Goal: Transaction & Acquisition: Purchase product/service

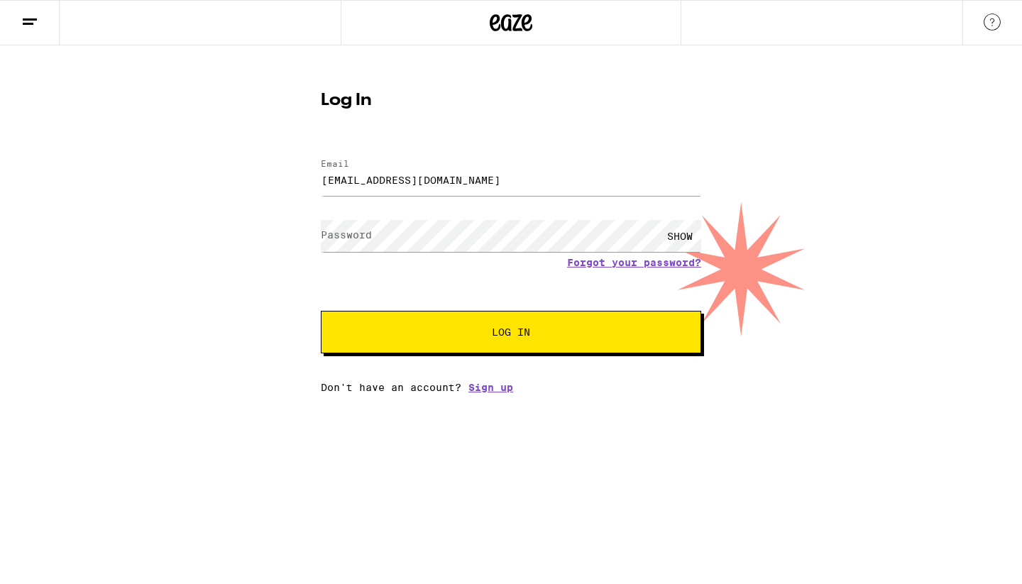
type input "[EMAIL_ADDRESS][DOMAIN_NAME]"
click at [503, 326] on button "Log In" at bounding box center [511, 332] width 380 height 43
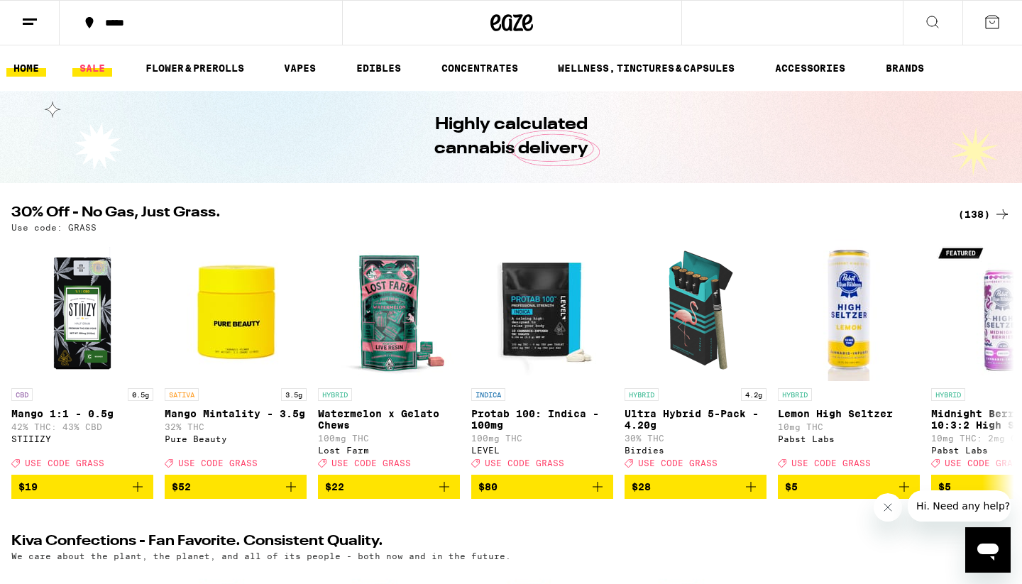
click at [99, 67] on link "SALE" at bounding box center [92, 68] width 40 height 17
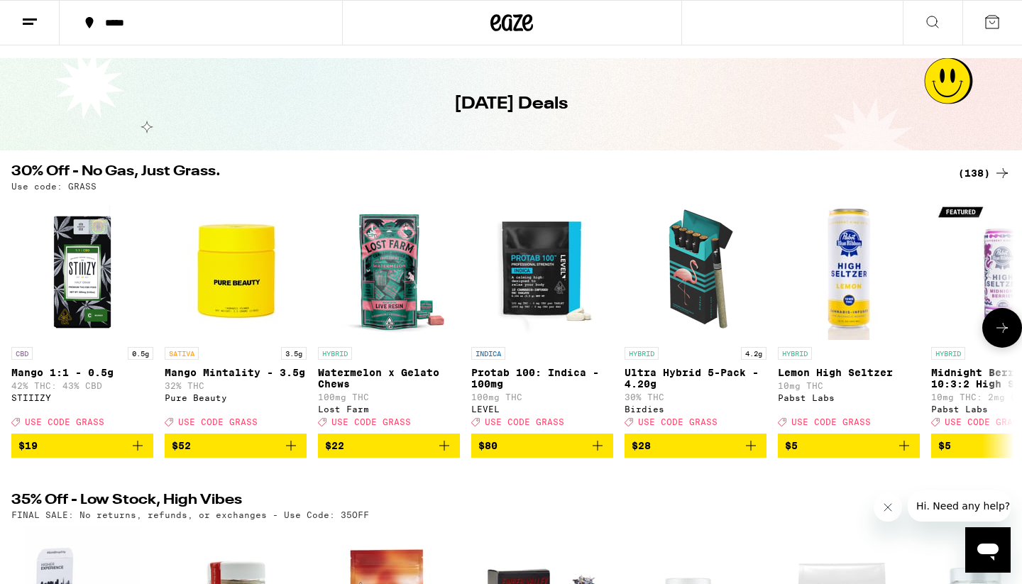
scroll to position [53, 0]
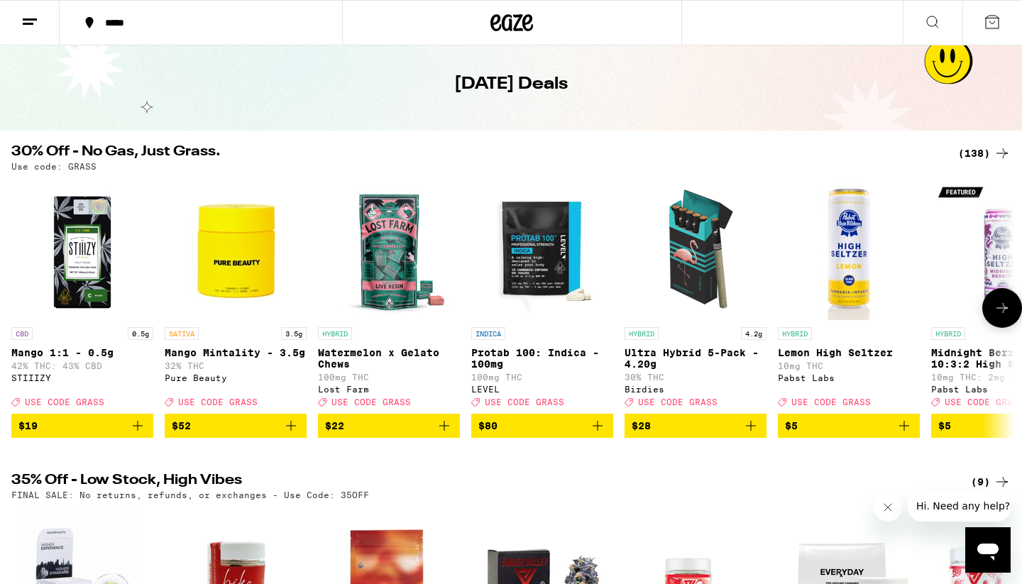
click at [999, 317] on icon at bounding box center [1002, 308] width 17 height 17
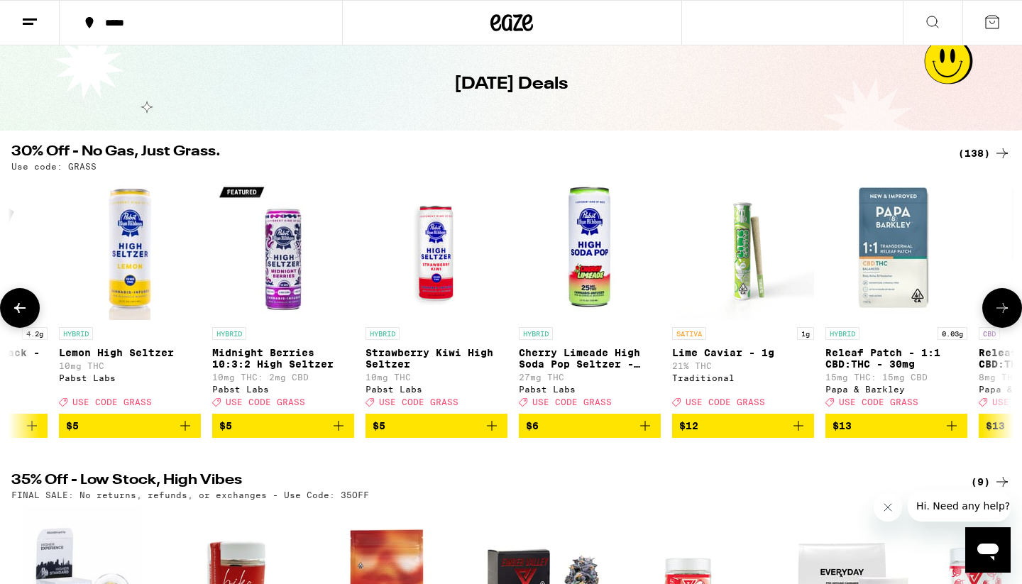
scroll to position [0, 845]
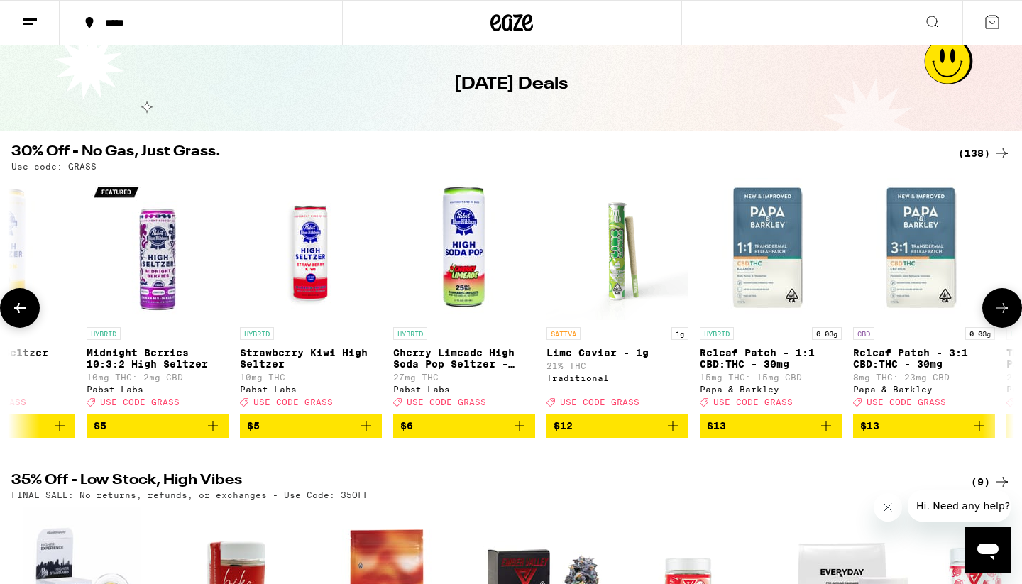
click at [1000, 315] on icon at bounding box center [1002, 308] width 17 height 17
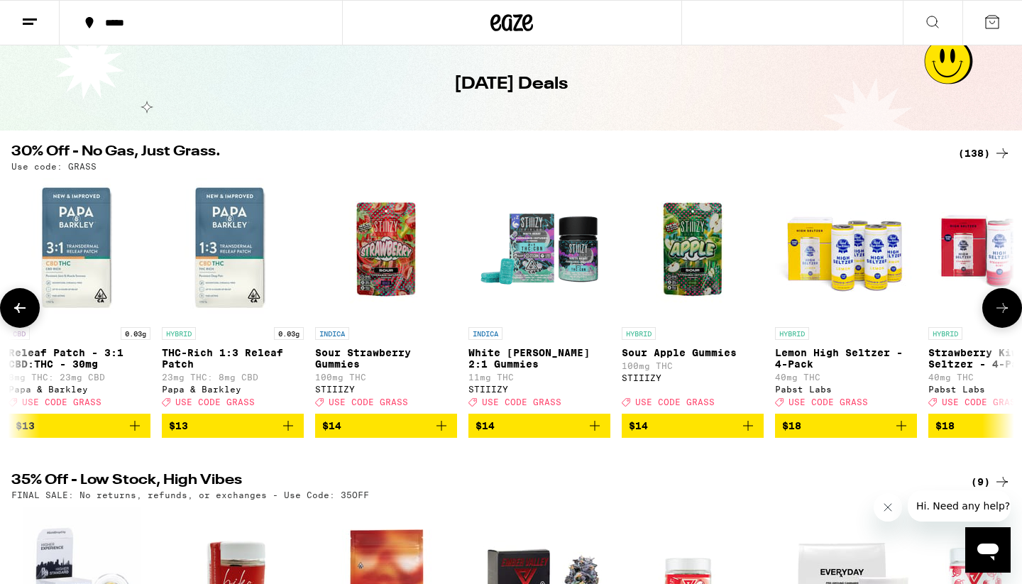
click at [1000, 315] on icon at bounding box center [1002, 308] width 17 height 17
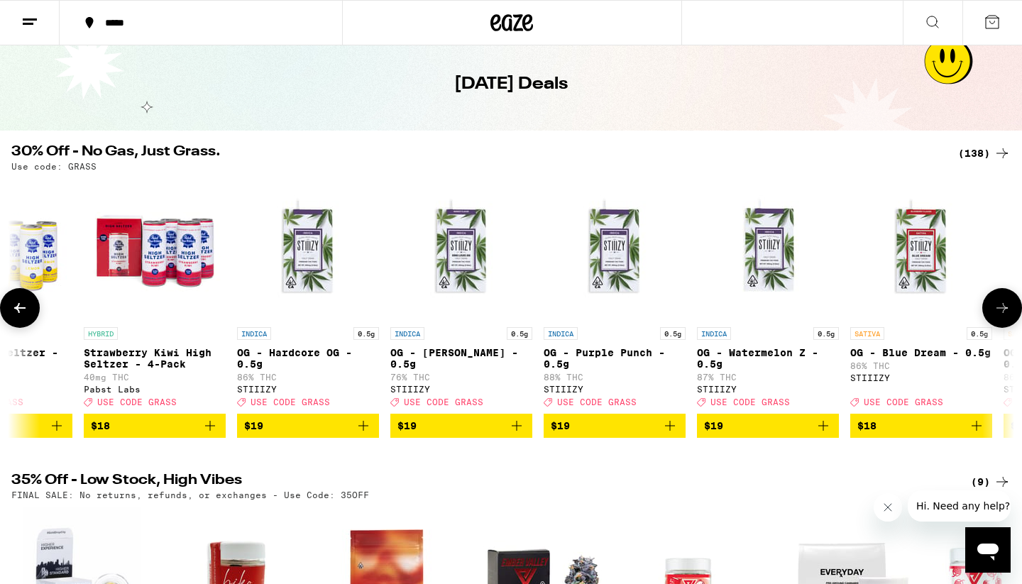
click at [1000, 315] on icon at bounding box center [1002, 308] width 17 height 17
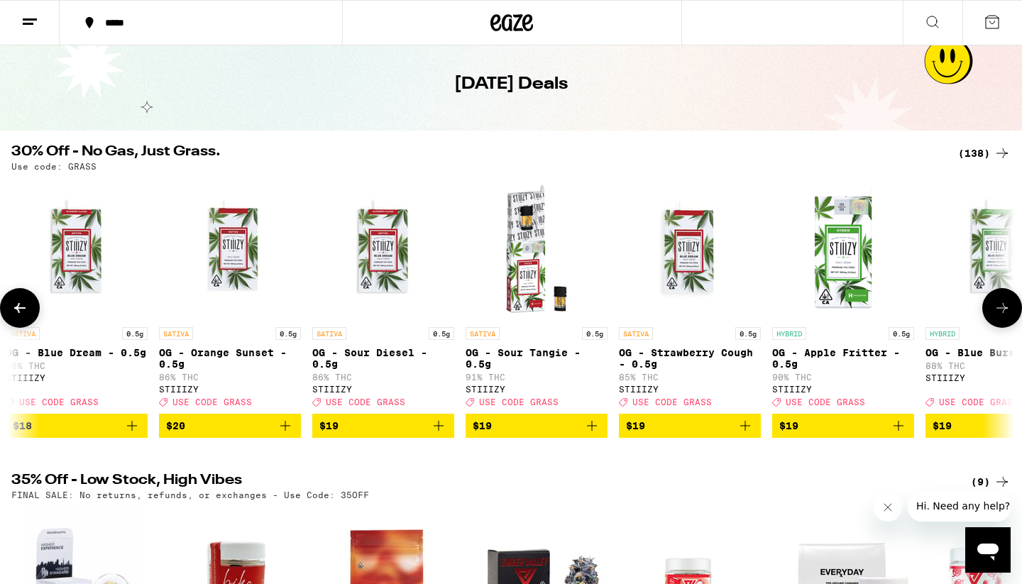
click at [1000, 315] on icon at bounding box center [1002, 308] width 17 height 17
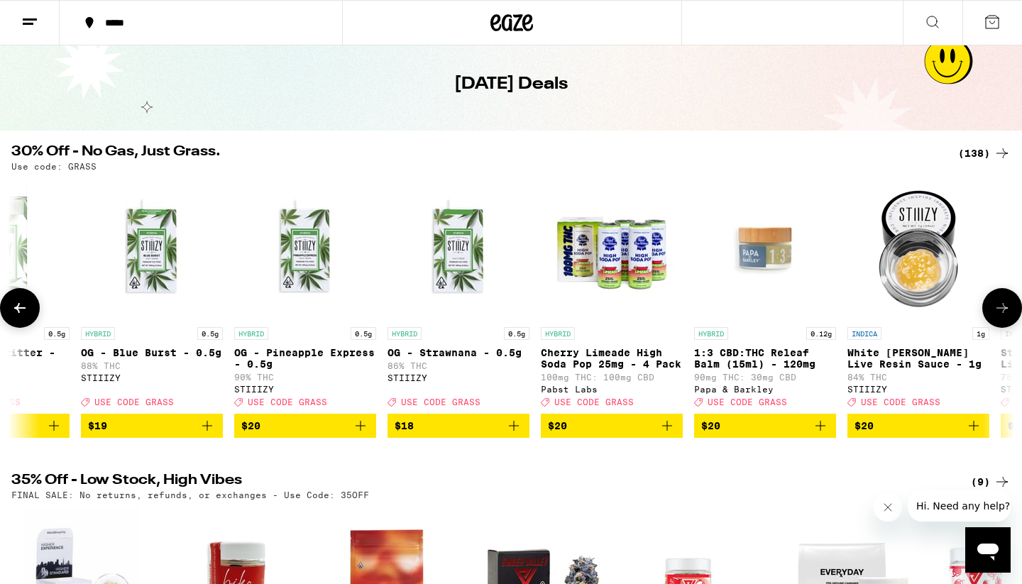
click at [1000, 315] on icon at bounding box center [1002, 308] width 17 height 17
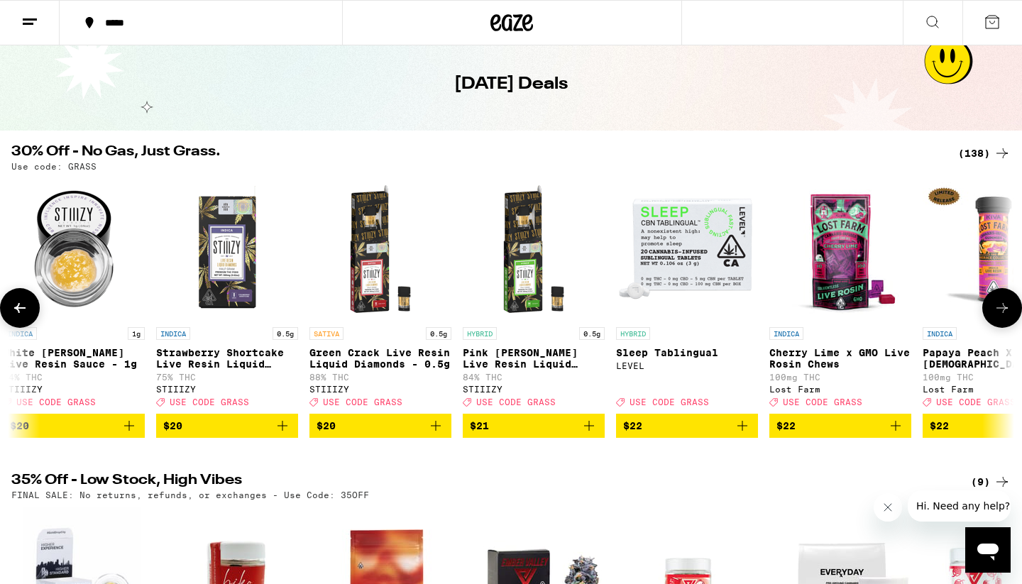
click at [1000, 315] on icon at bounding box center [1002, 308] width 17 height 17
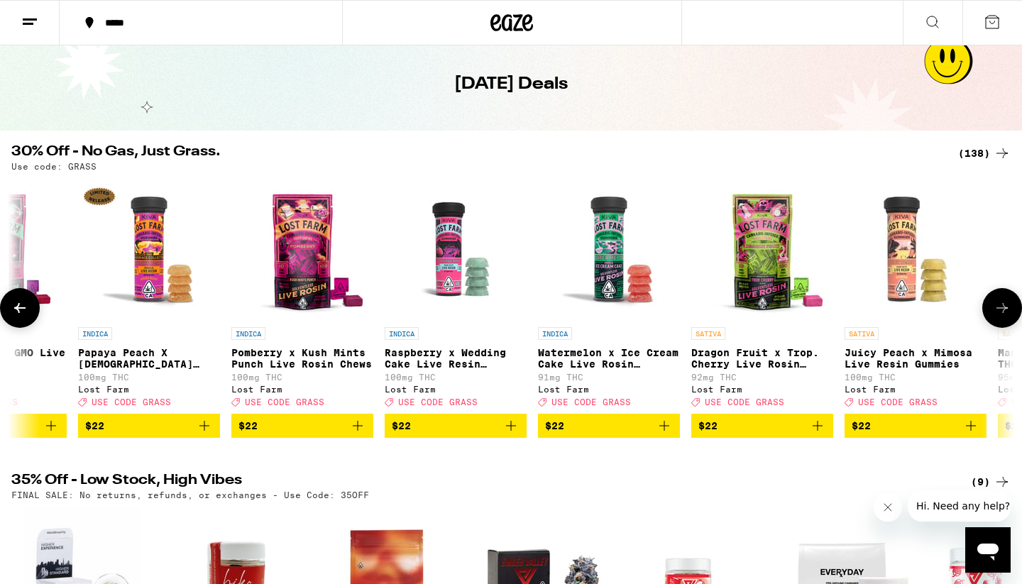
click at [1002, 317] on icon at bounding box center [1002, 308] width 17 height 17
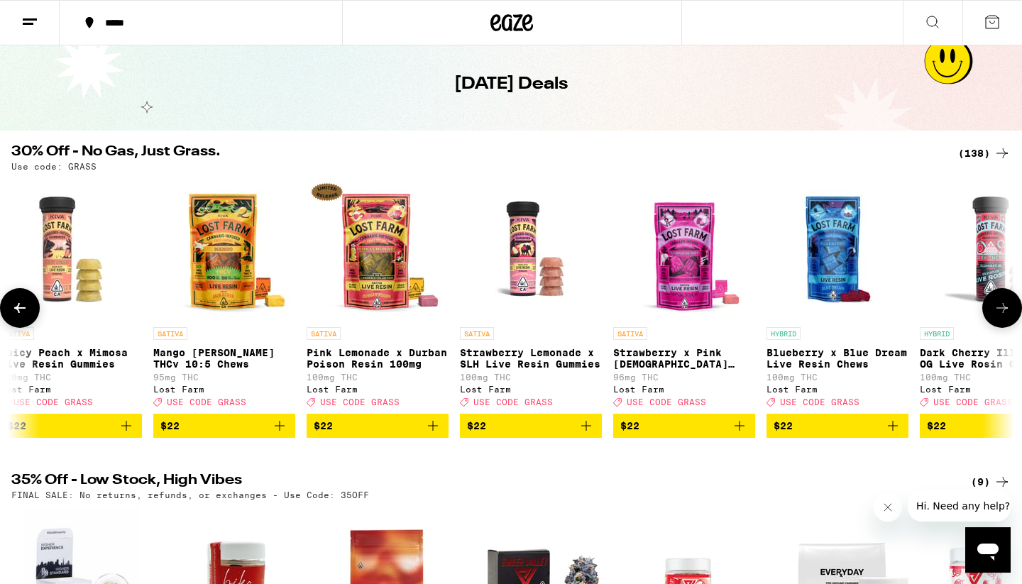
click at [1002, 317] on icon at bounding box center [1002, 308] width 17 height 17
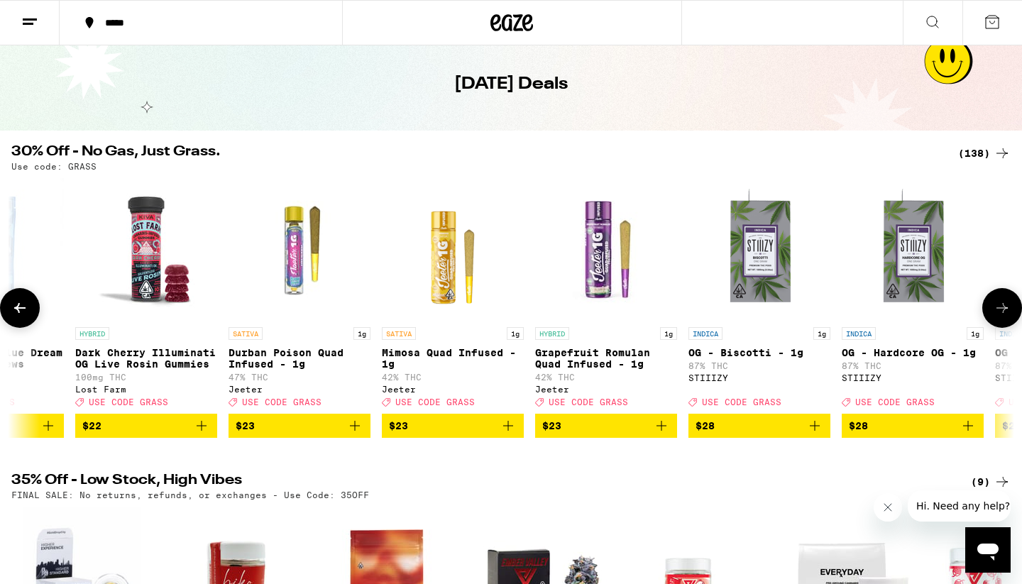
click at [1004, 302] on button at bounding box center [1002, 308] width 40 height 40
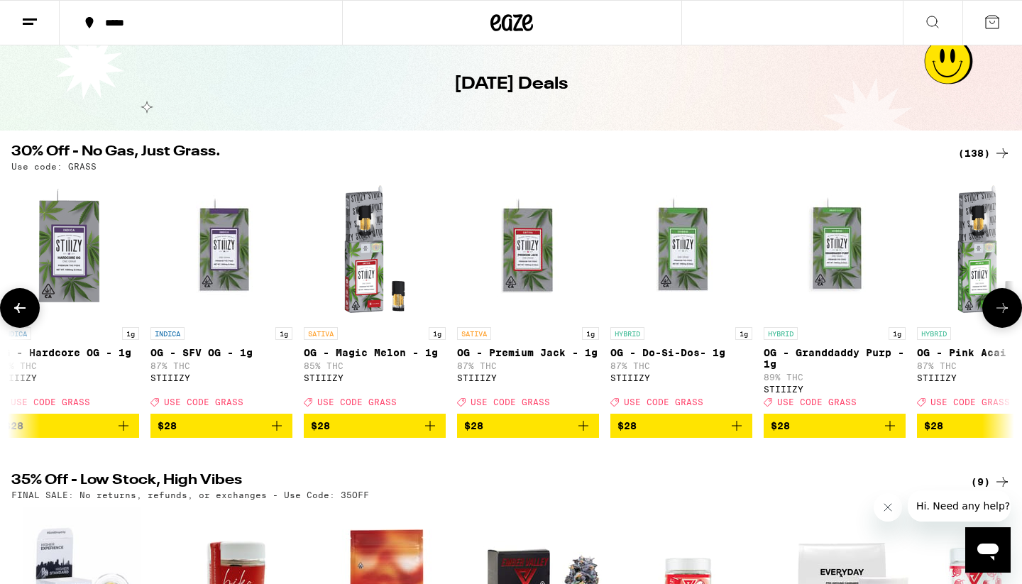
click at [1004, 302] on button at bounding box center [1002, 308] width 40 height 40
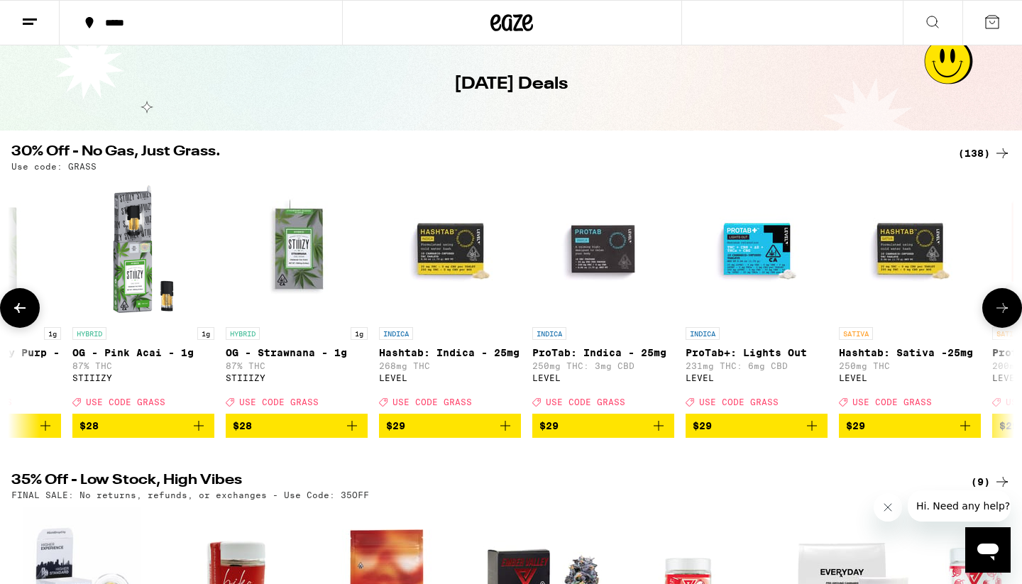
click at [1004, 302] on button at bounding box center [1002, 308] width 40 height 40
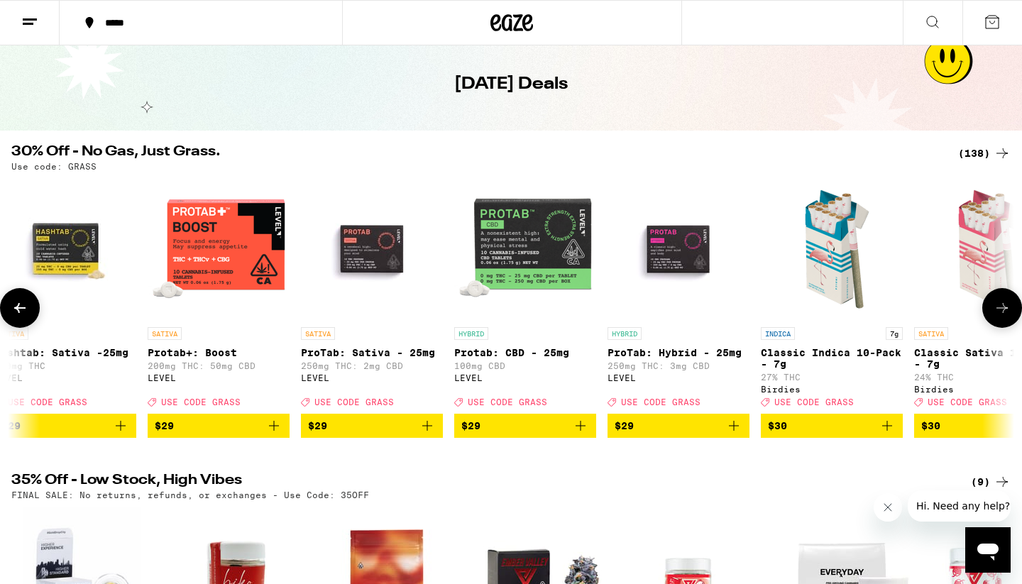
click at [1004, 302] on button at bounding box center [1002, 308] width 40 height 40
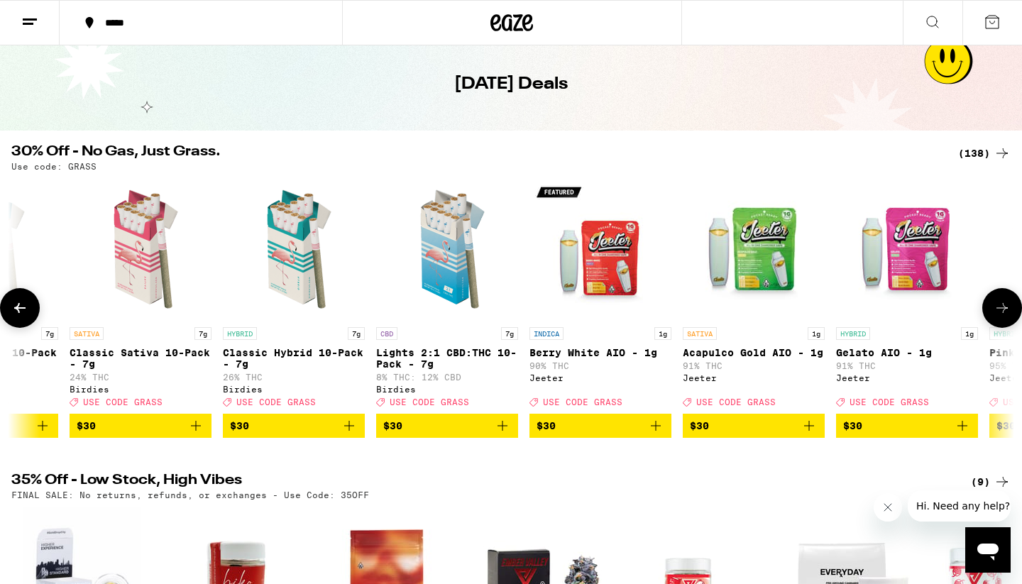
click at [809, 431] on icon "Add to bag" at bounding box center [809, 426] width 10 height 10
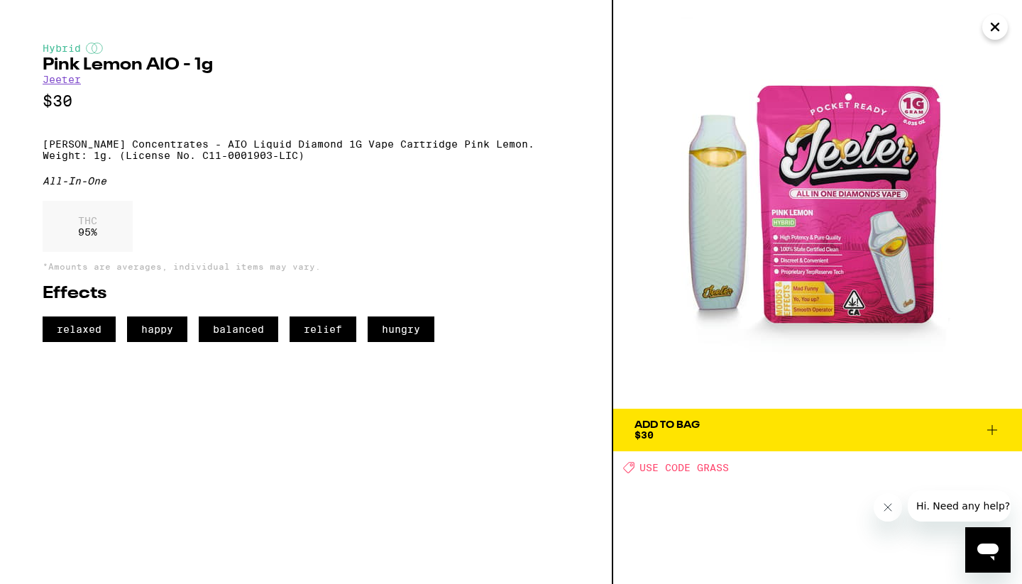
click at [992, 23] on icon "Close" at bounding box center [995, 26] width 17 height 21
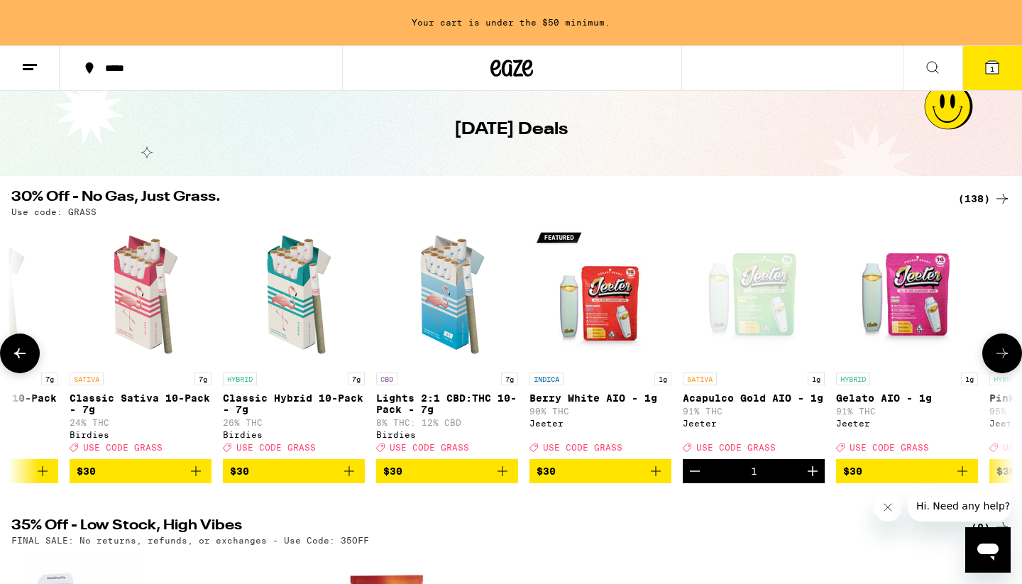
click at [1004, 359] on icon at bounding box center [1002, 353] width 17 height 17
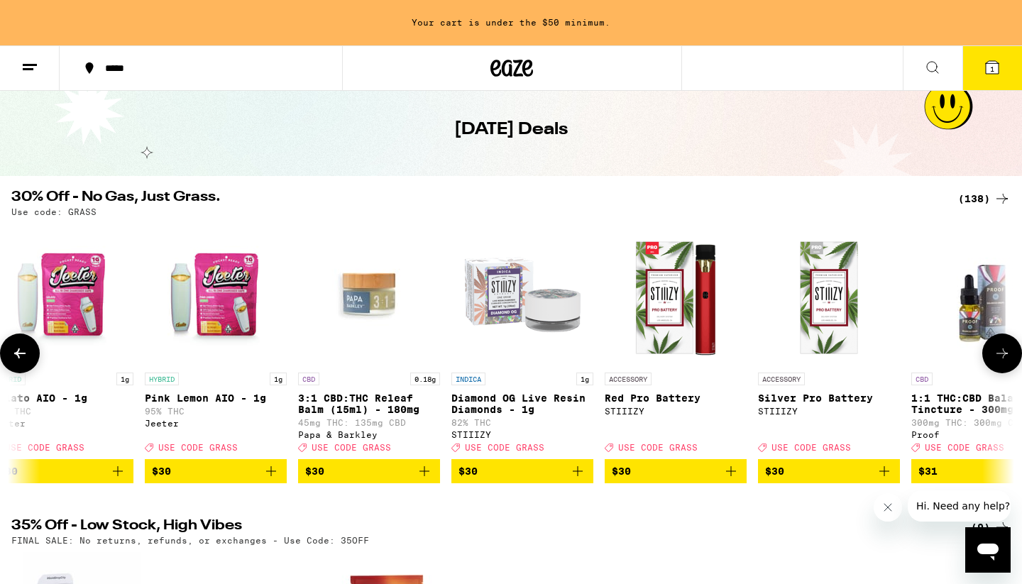
click at [1004, 358] on icon at bounding box center [1002, 353] width 17 height 17
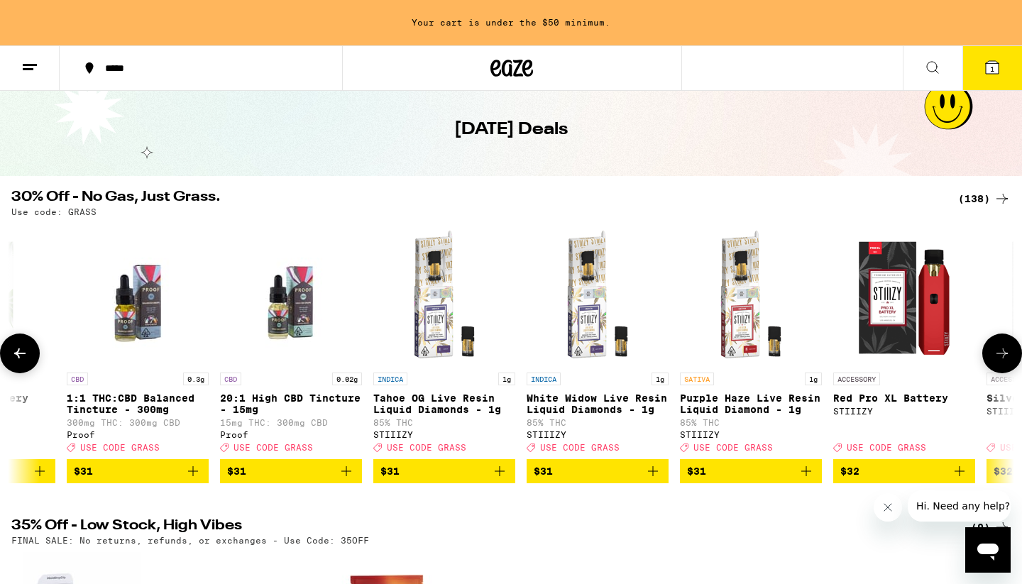
click at [1004, 358] on icon at bounding box center [1002, 353] width 17 height 17
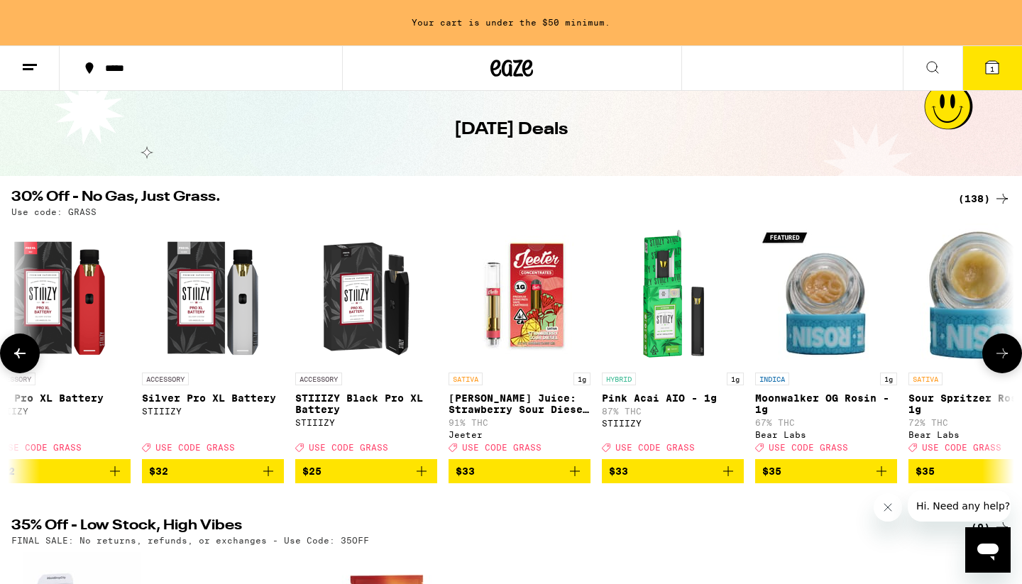
click at [1004, 358] on icon at bounding box center [1002, 353] width 17 height 17
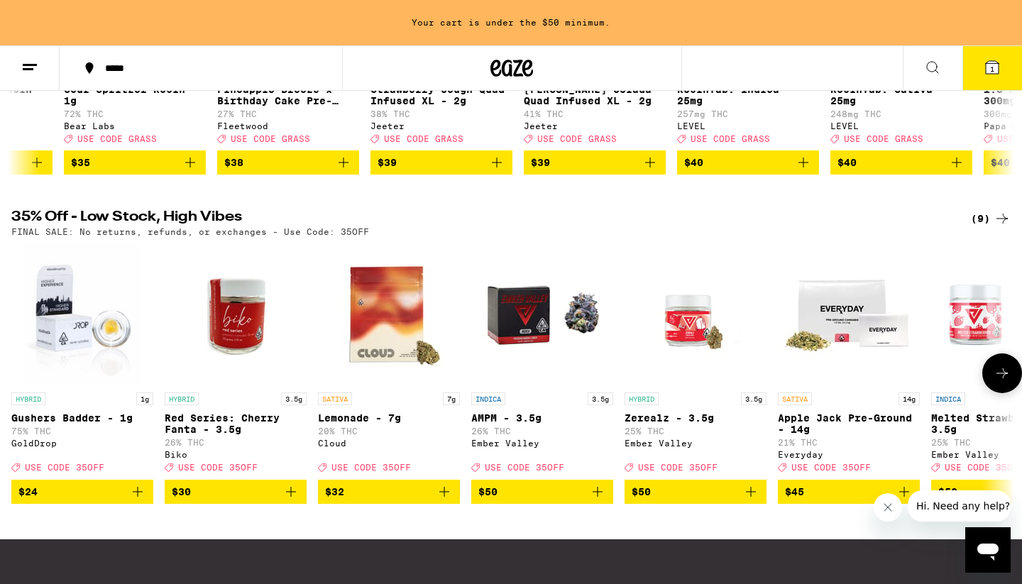
scroll to position [375, 0]
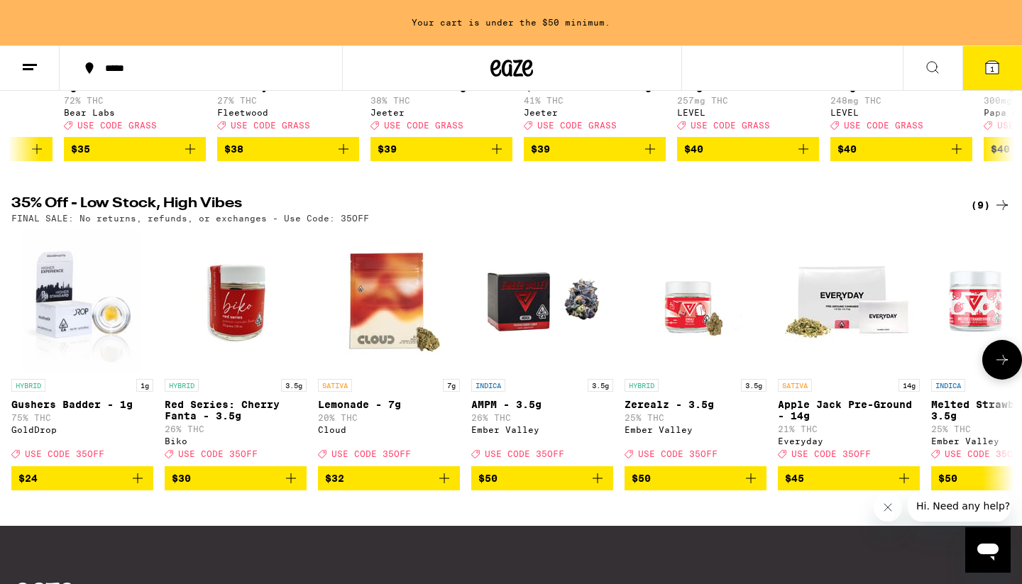
click at [1001, 368] on icon at bounding box center [1002, 359] width 17 height 17
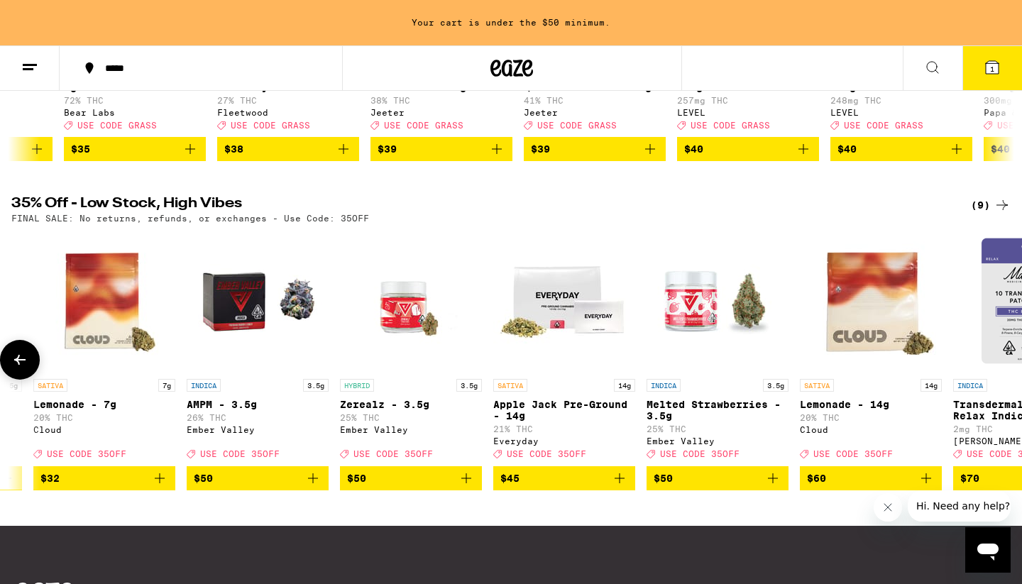
scroll to position [0, 380]
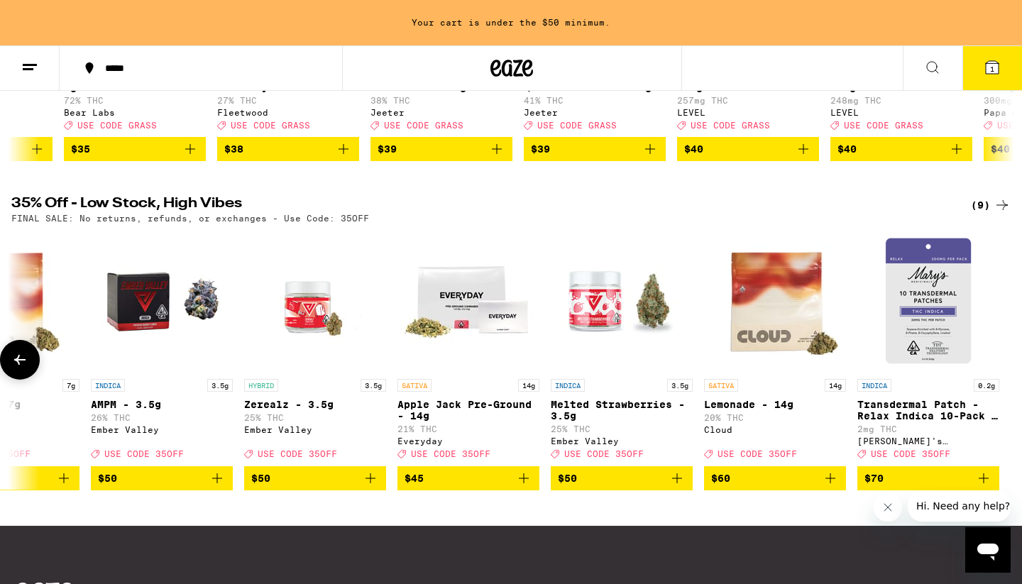
click at [20, 368] on icon at bounding box center [19, 359] width 17 height 17
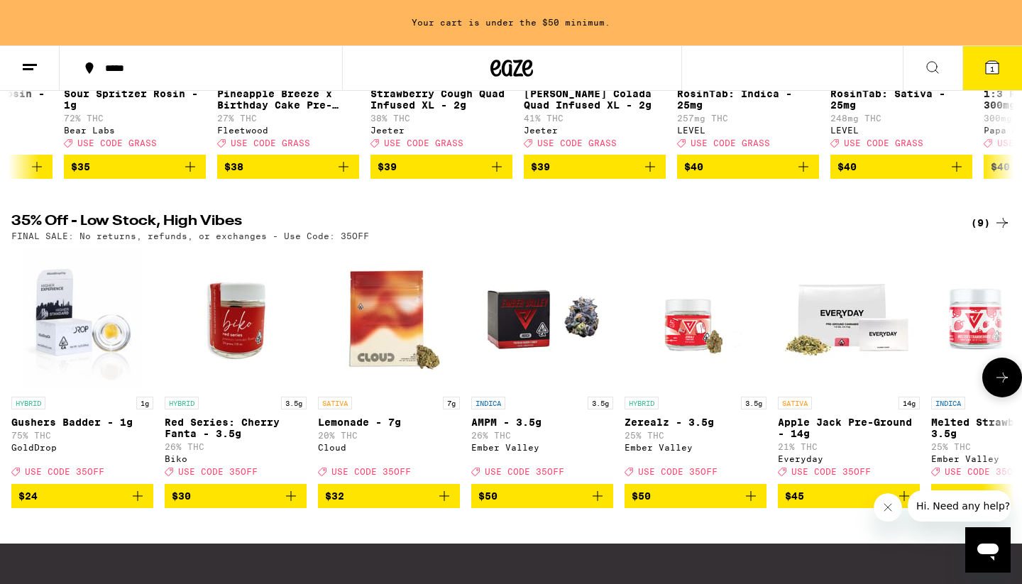
scroll to position [104, 0]
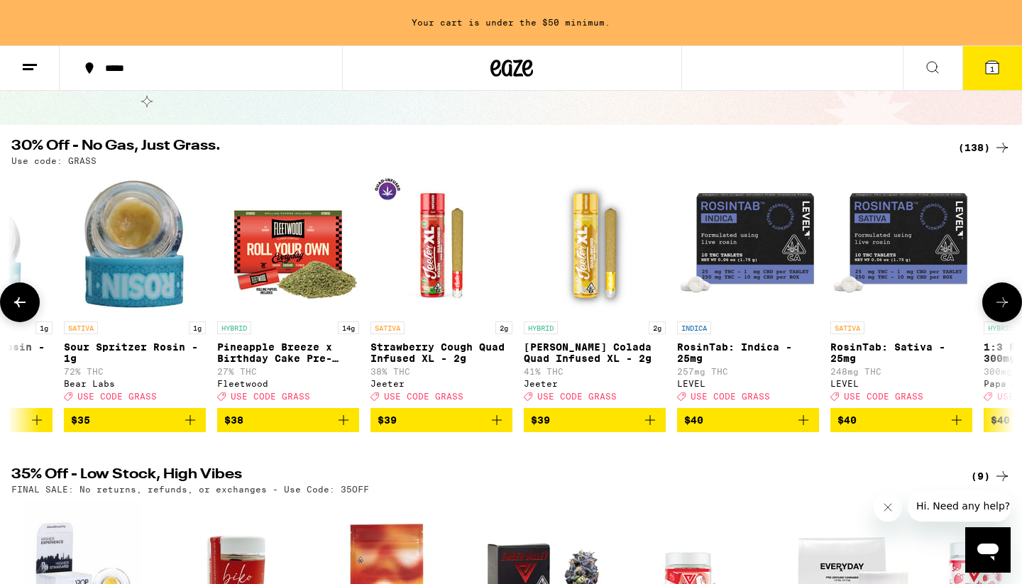
click at [1000, 310] on icon at bounding box center [1002, 302] width 17 height 17
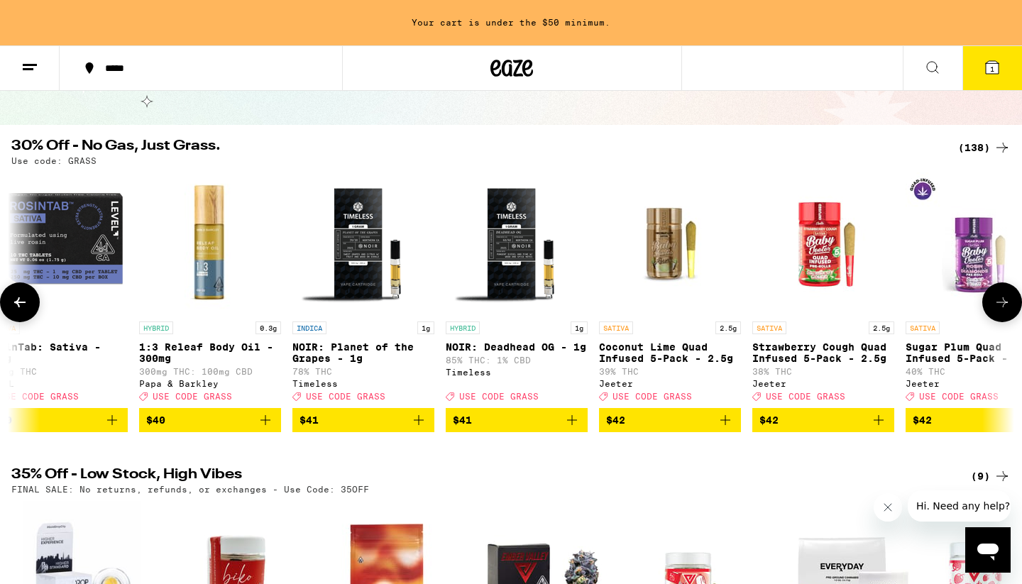
click at [1000, 310] on icon at bounding box center [1002, 302] width 17 height 17
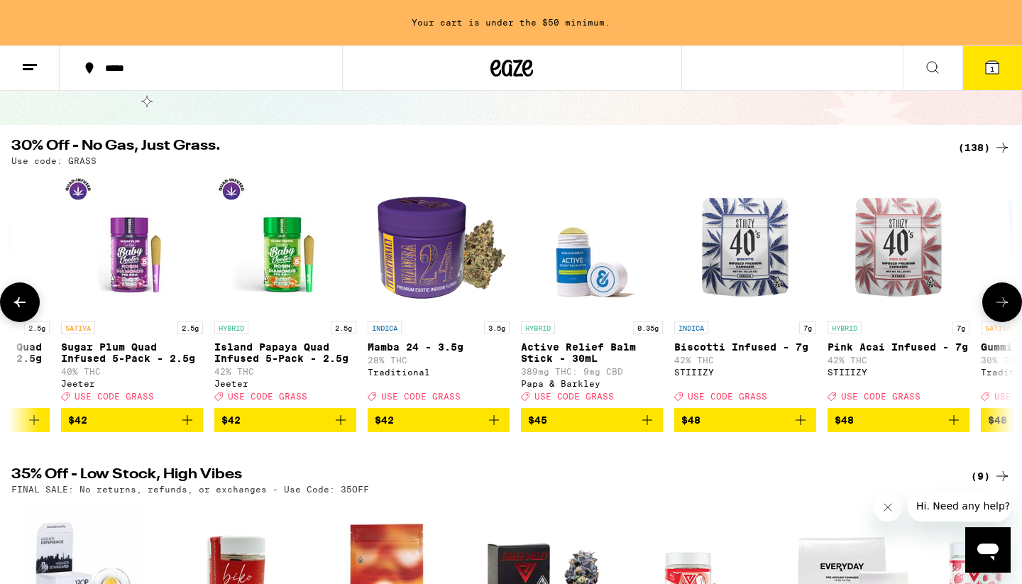
click at [999, 311] on icon at bounding box center [1002, 302] width 17 height 17
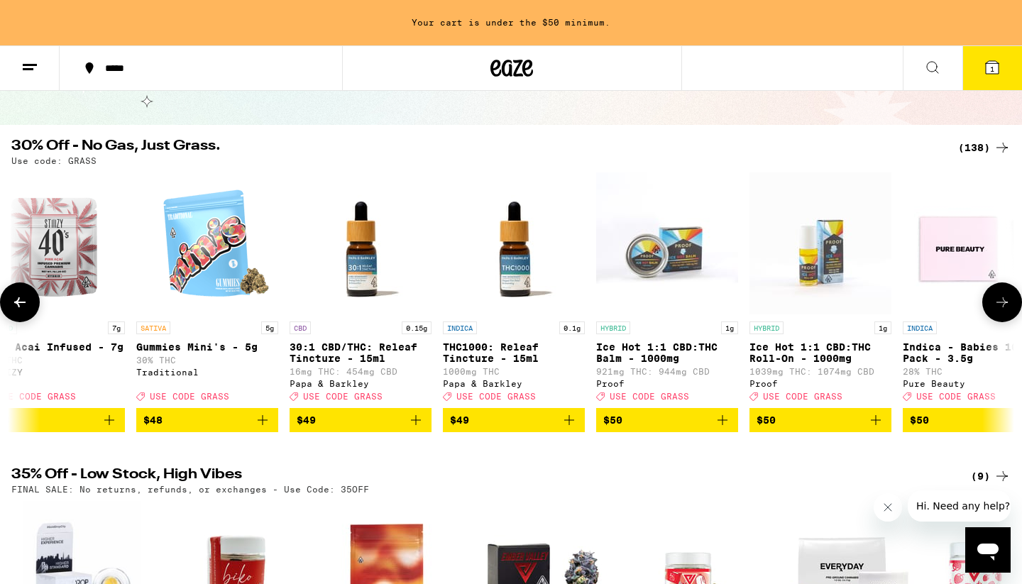
click at [999, 311] on icon at bounding box center [1002, 302] width 17 height 17
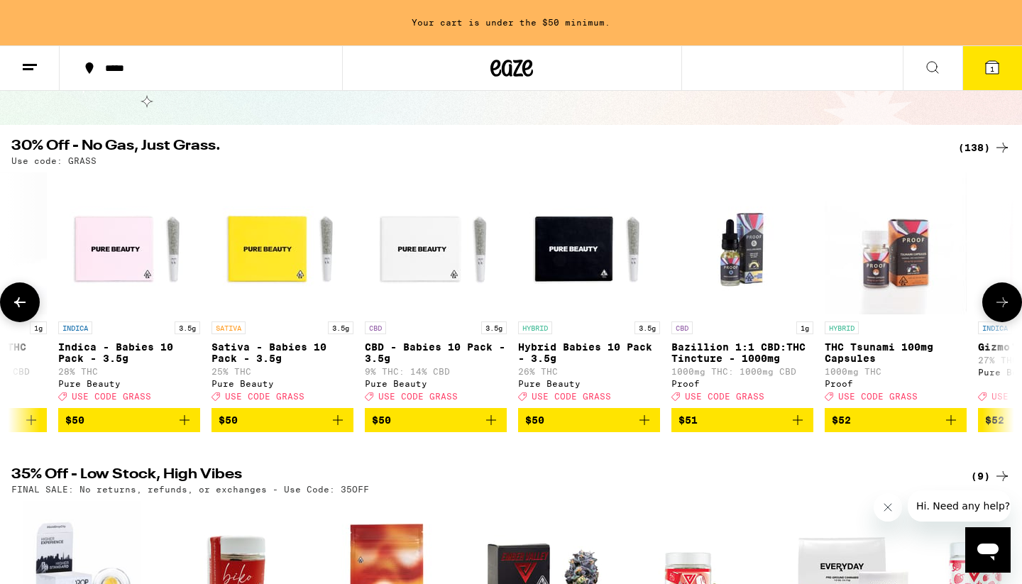
click at [999, 311] on icon at bounding box center [1002, 302] width 17 height 17
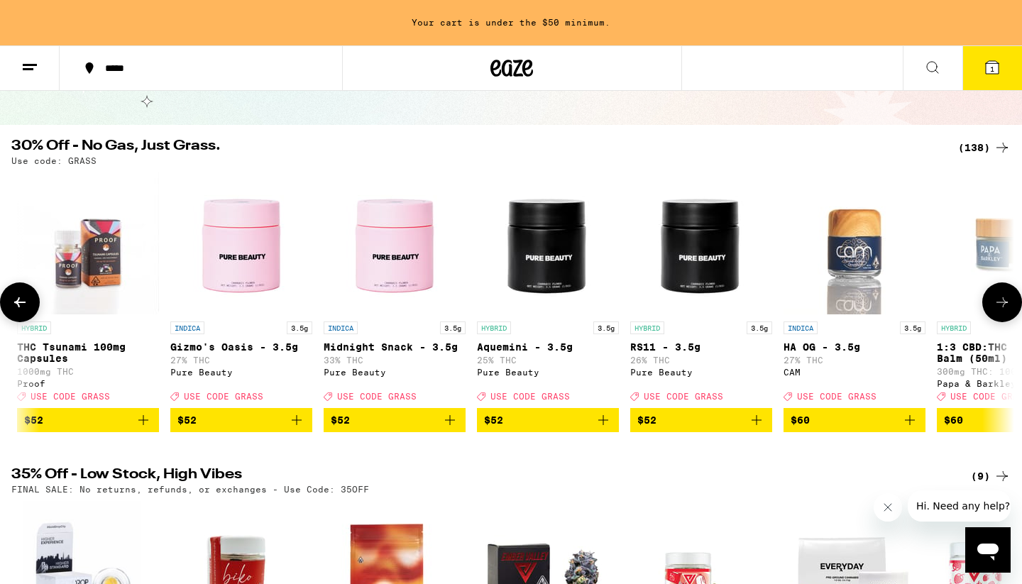
scroll to position [0, 18583]
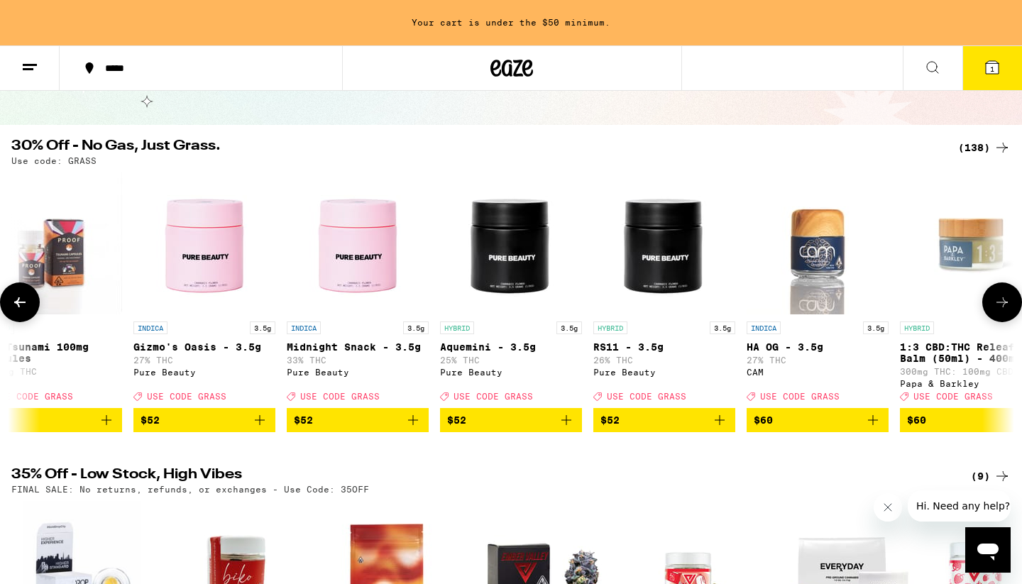
click at [999, 311] on icon at bounding box center [1002, 302] width 17 height 17
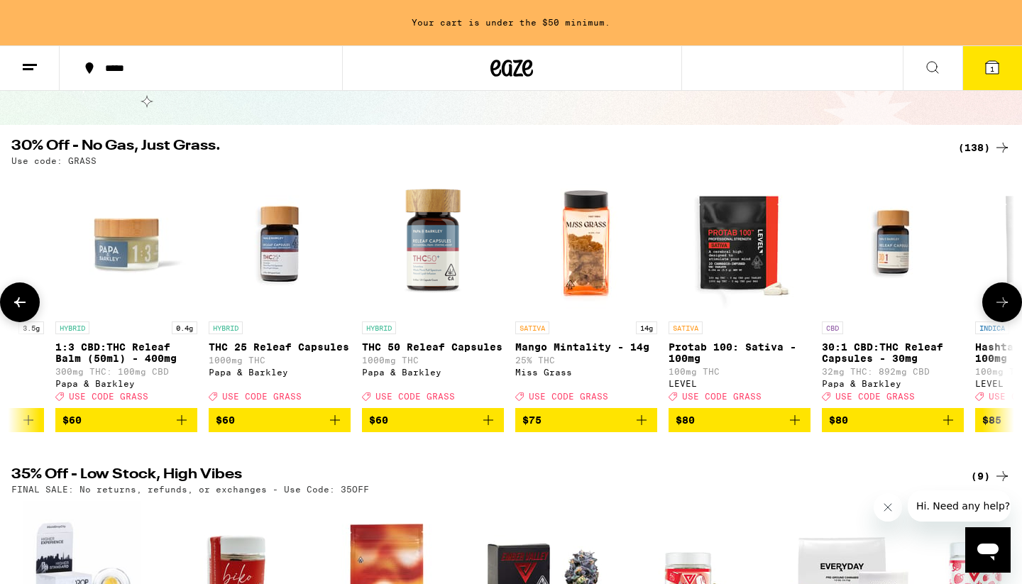
click at [999, 311] on icon at bounding box center [1002, 302] width 17 height 17
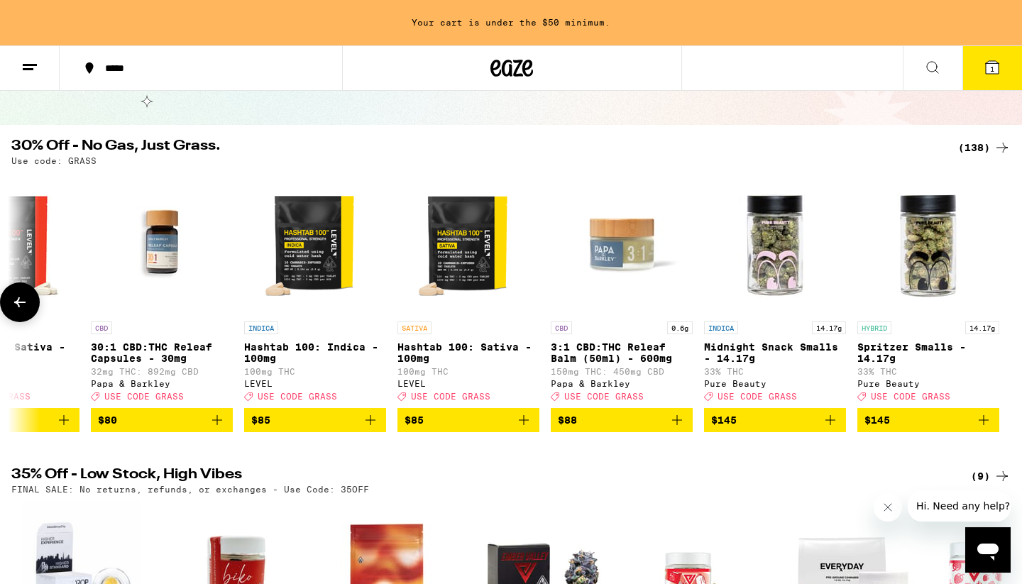
click at [999, 313] on div at bounding box center [1002, 303] width 40 height 40
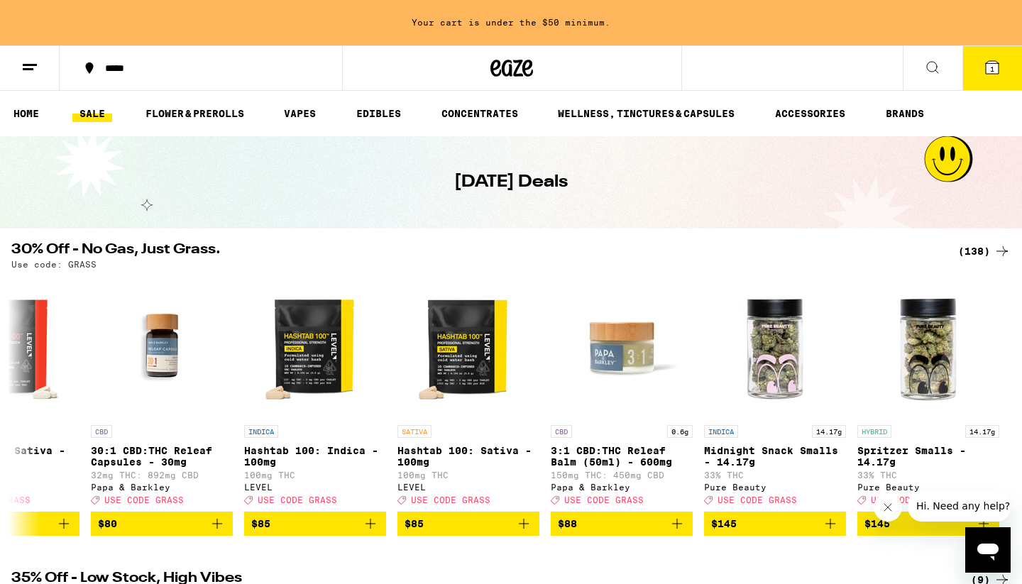
scroll to position [0, 0]
click at [194, 115] on link "FLOWER & PREROLLS" at bounding box center [194, 113] width 113 height 17
click at [208, 109] on link "FLOWER & PREROLLS" at bounding box center [194, 113] width 113 height 17
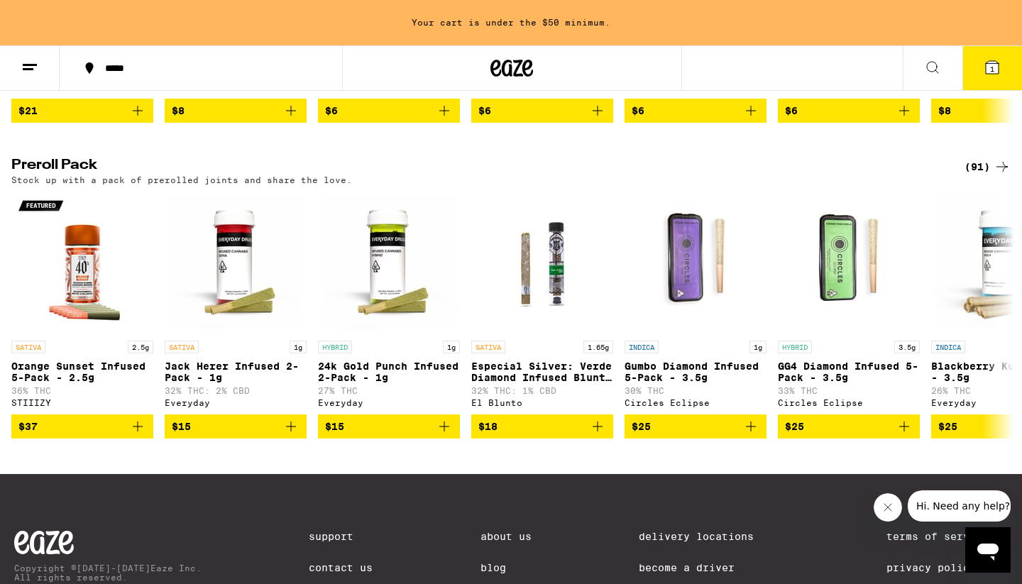
scroll to position [1033, 0]
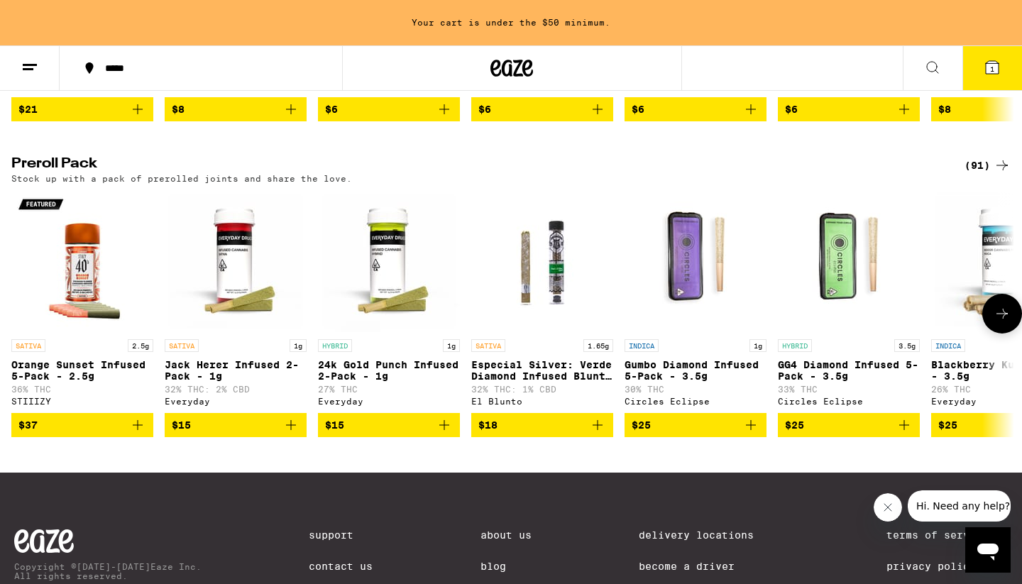
click at [599, 434] on icon "Add to bag" at bounding box center [597, 425] width 17 height 17
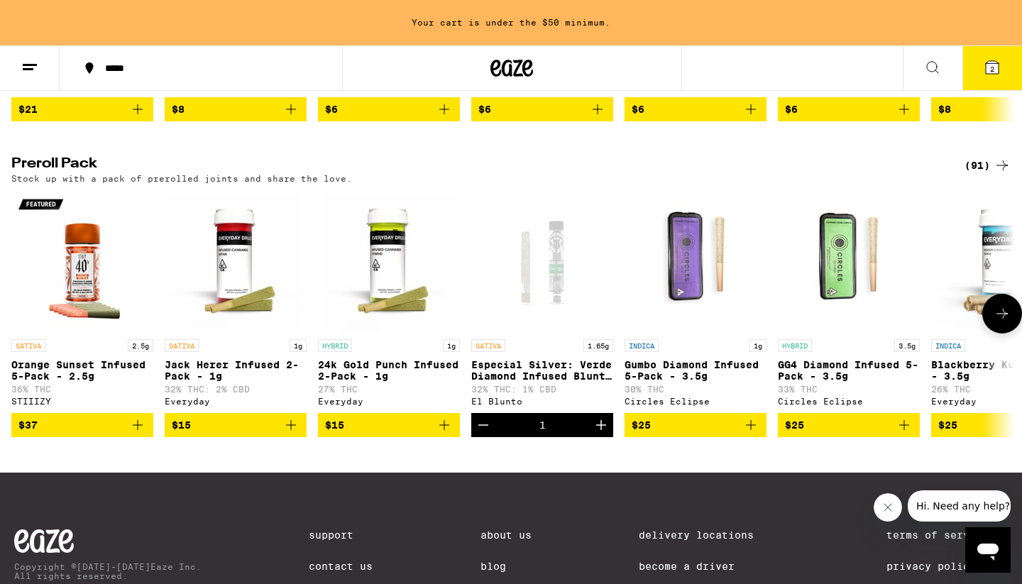
click at [1006, 322] on icon at bounding box center [1002, 313] width 17 height 17
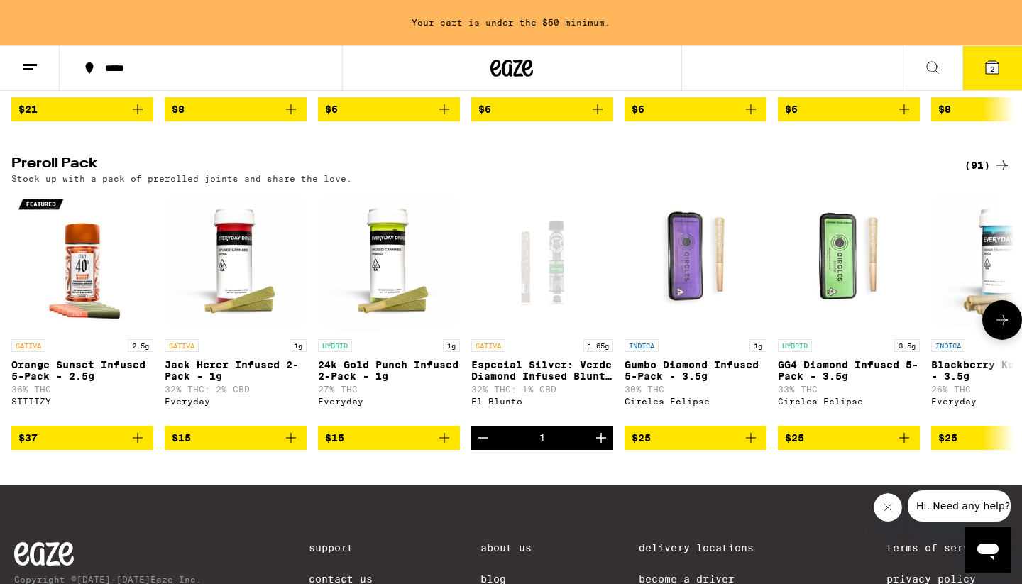
scroll to position [0, 845]
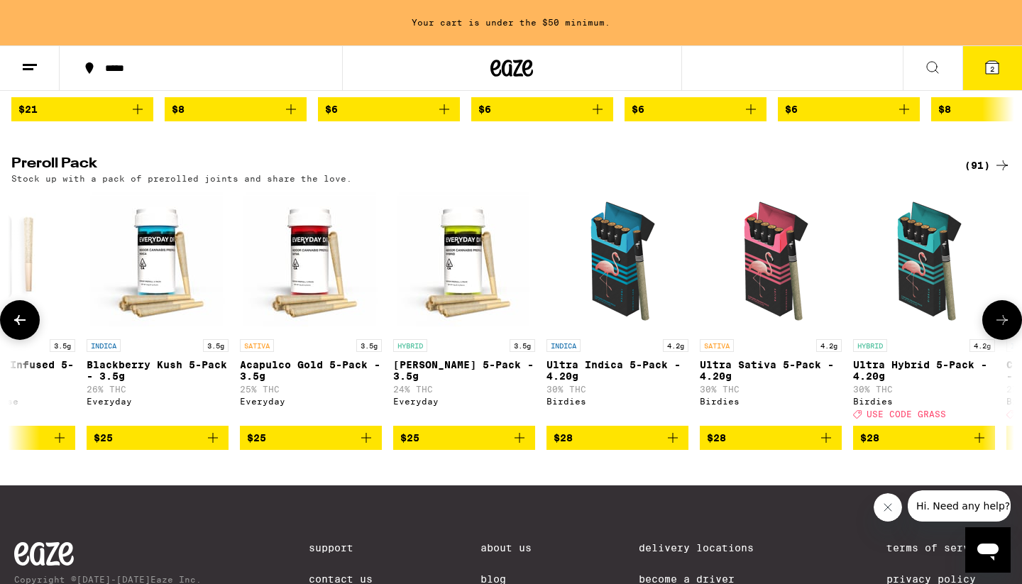
click at [827, 446] on icon "Add to bag" at bounding box center [826, 437] width 17 height 17
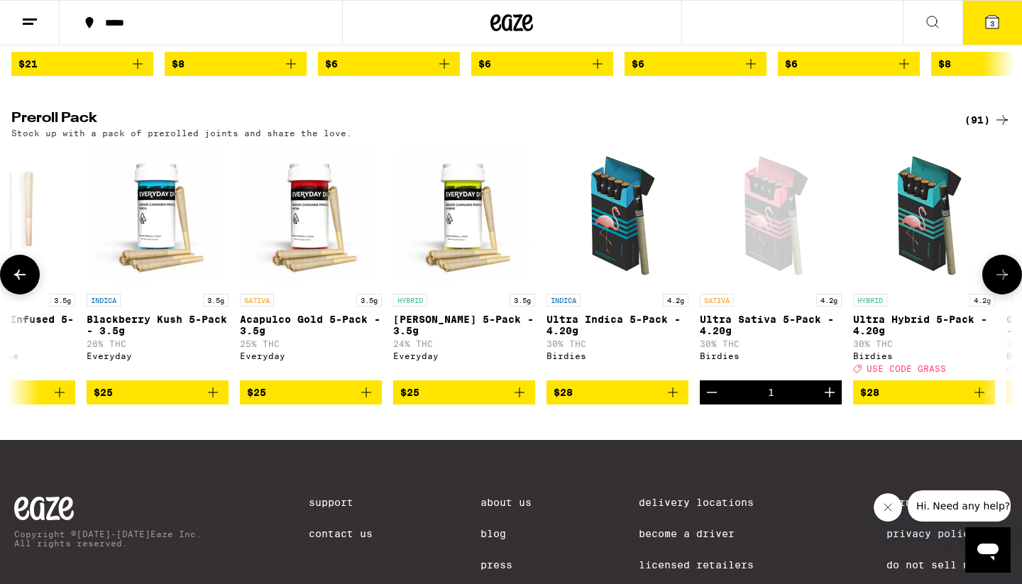
click at [1005, 283] on icon at bounding box center [1002, 274] width 17 height 17
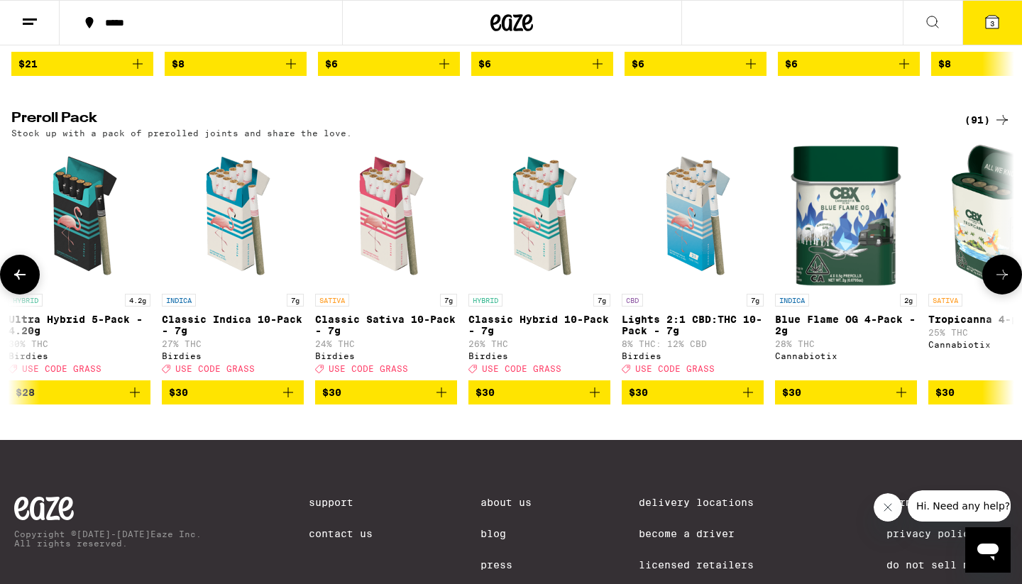
click at [15, 283] on icon at bounding box center [19, 274] width 17 height 17
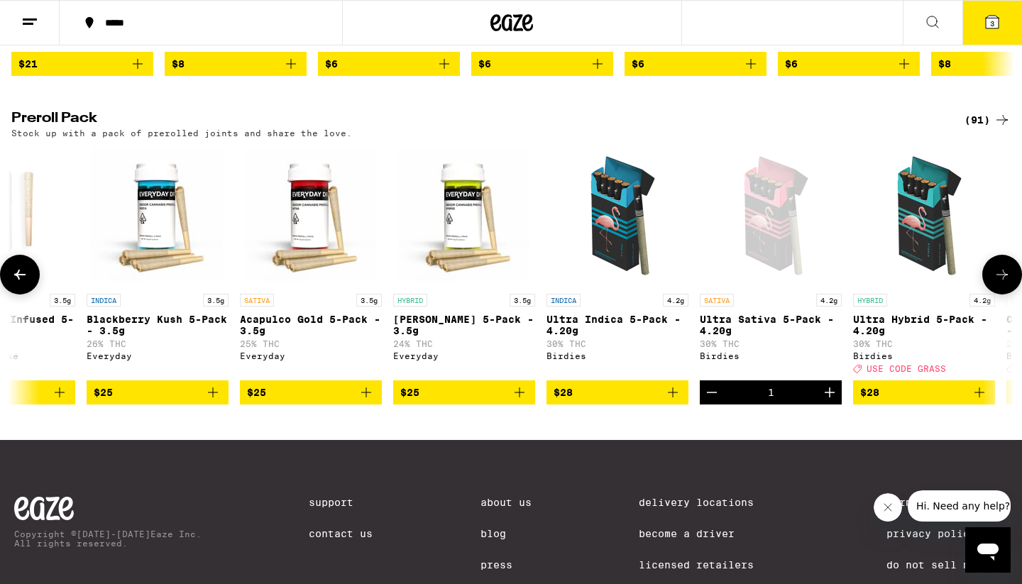
click at [996, 283] on icon at bounding box center [1002, 274] width 17 height 17
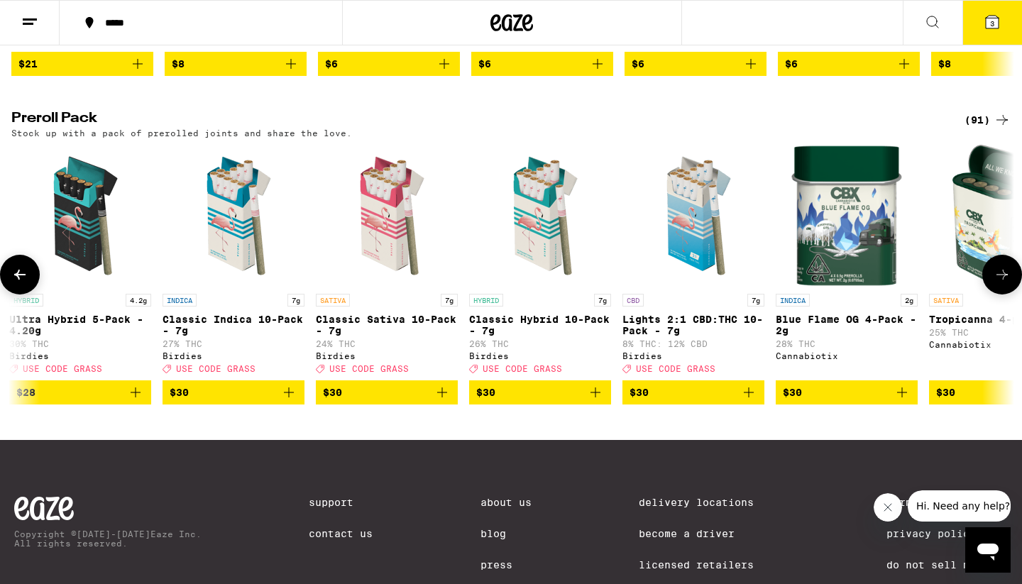
scroll to position [0, 1689]
click at [998, 283] on icon at bounding box center [1002, 274] width 17 height 17
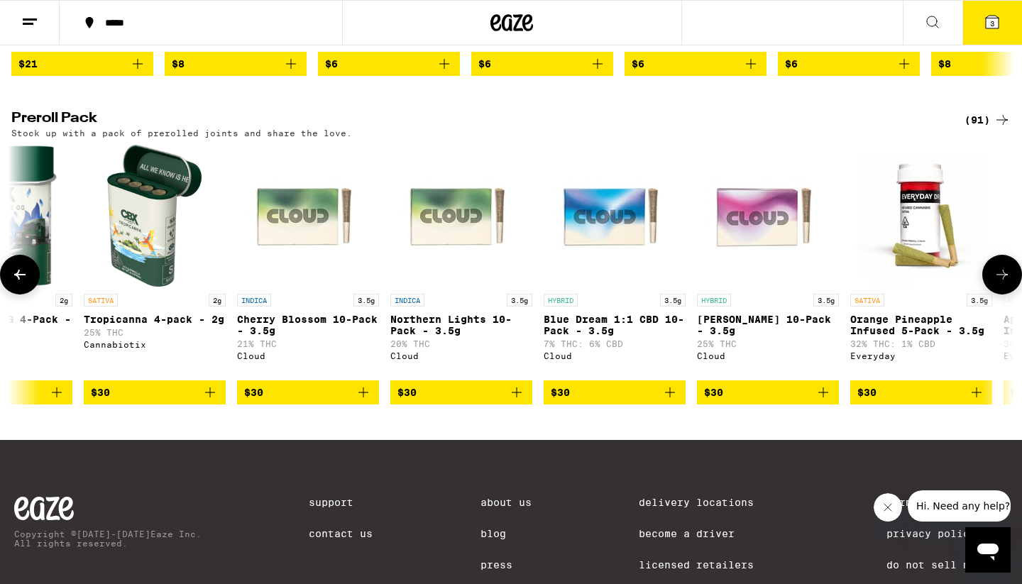
click at [1002, 283] on icon at bounding box center [1002, 274] width 17 height 17
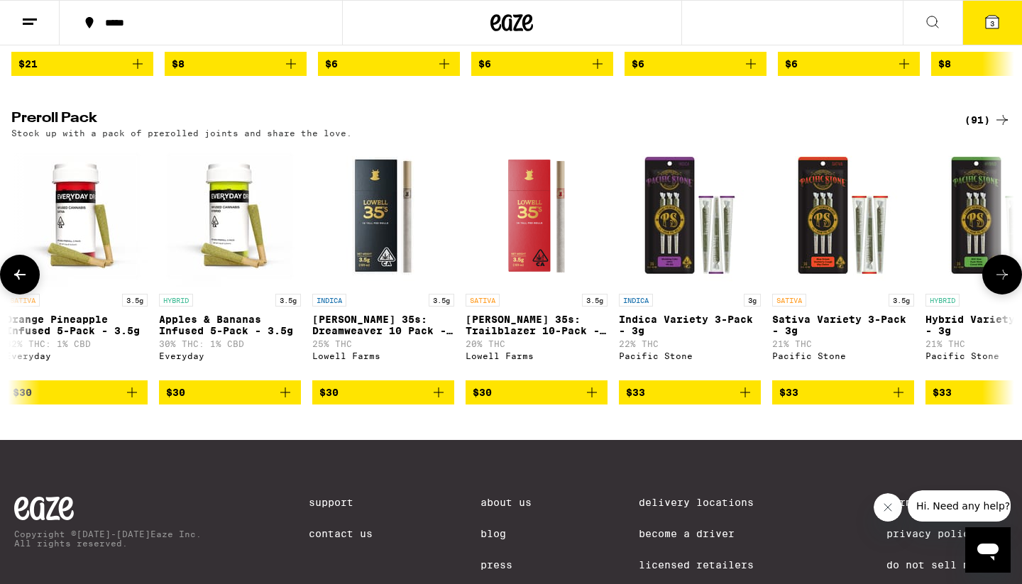
click at [1002, 283] on icon at bounding box center [1002, 274] width 17 height 17
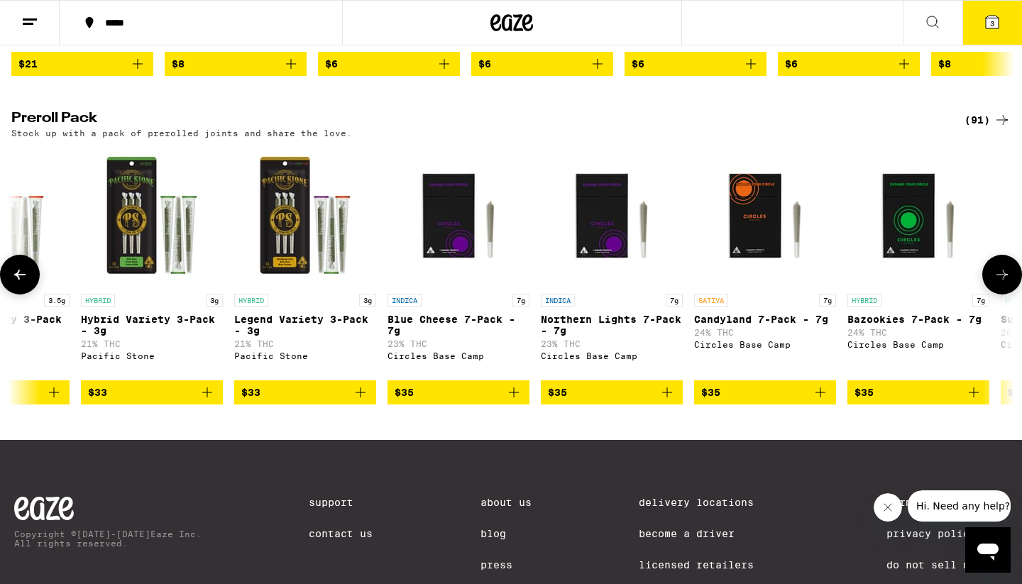
click at [16, 283] on icon at bounding box center [19, 274] width 17 height 17
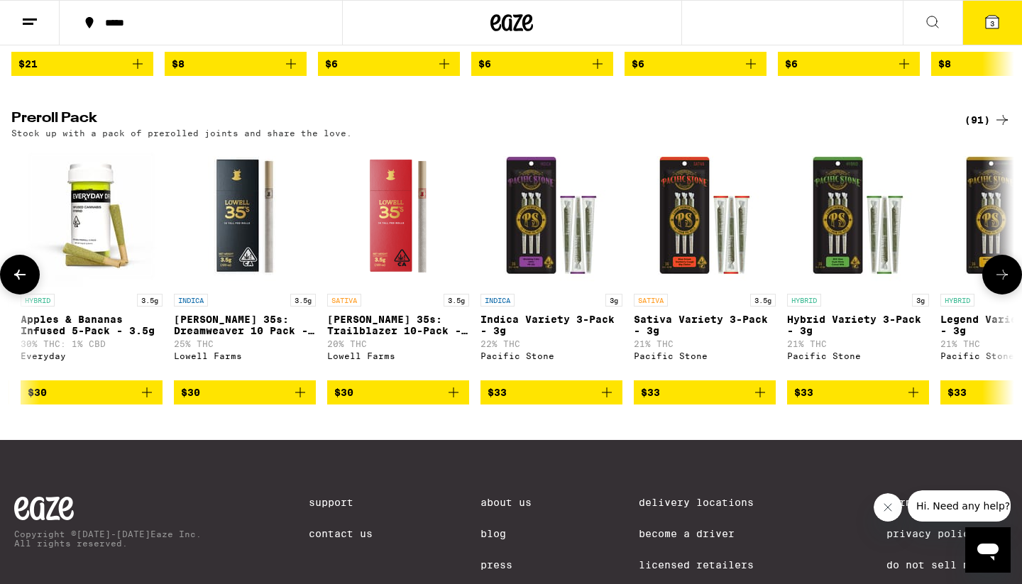
scroll to position [0, 3379]
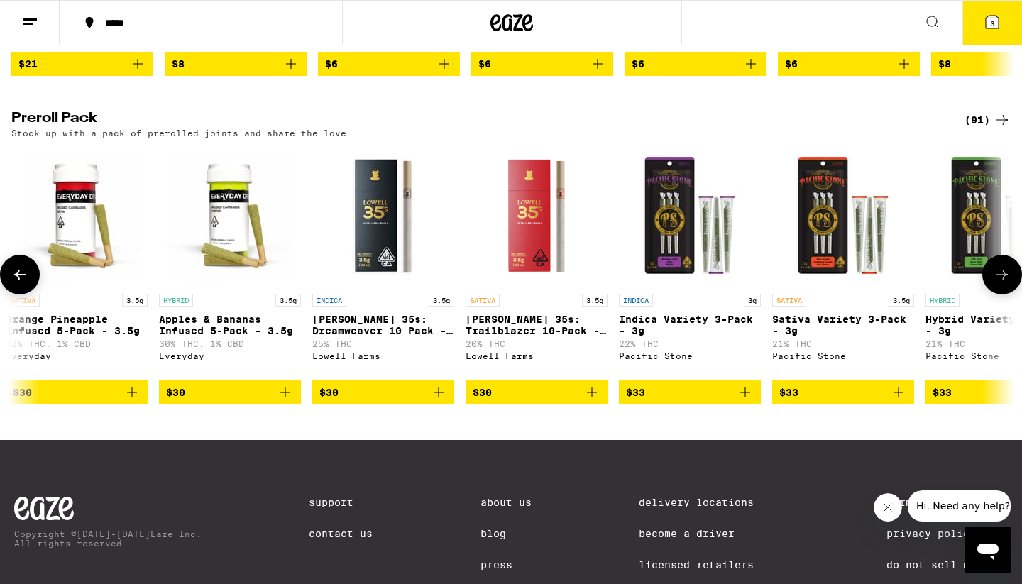
click at [1004, 283] on icon at bounding box center [1002, 274] width 17 height 17
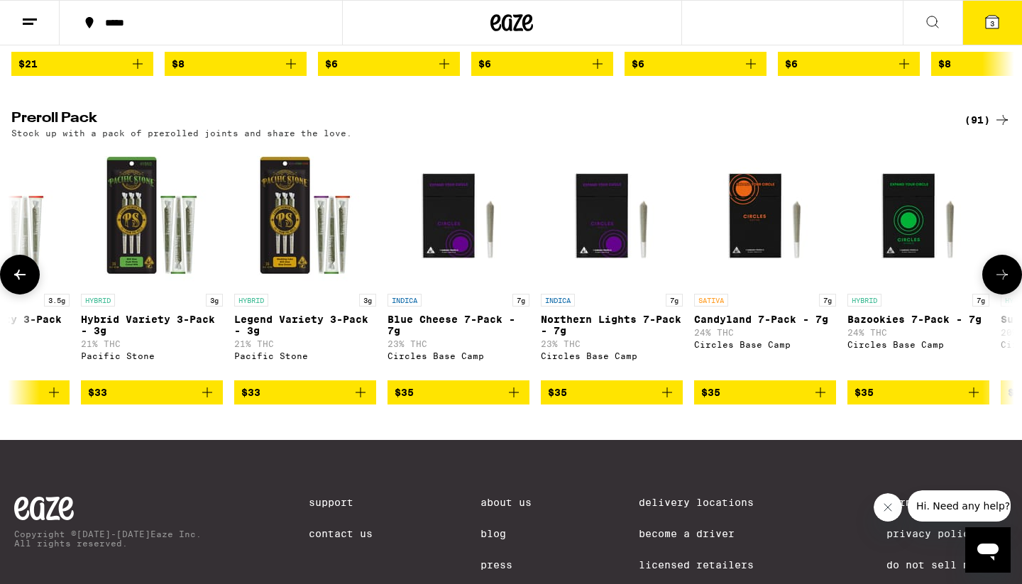
click at [1004, 283] on icon at bounding box center [1002, 274] width 17 height 17
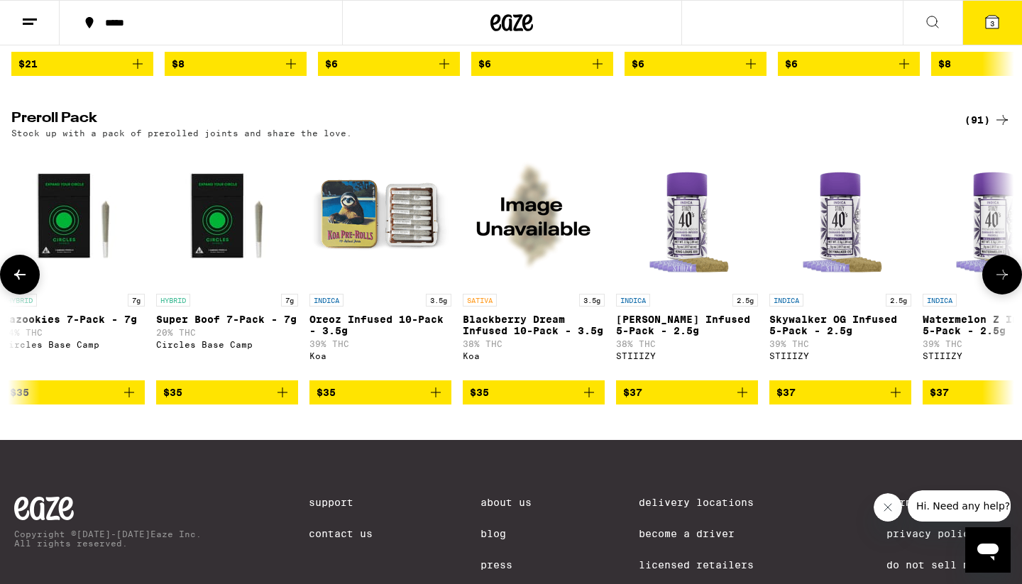
click at [1004, 283] on icon at bounding box center [1002, 274] width 17 height 17
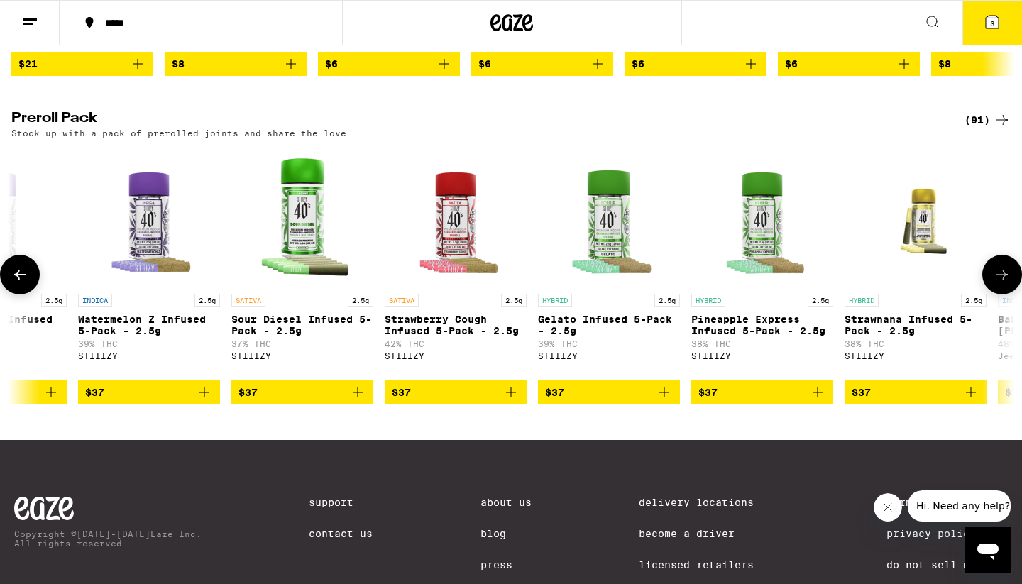
click at [1004, 283] on icon at bounding box center [1002, 274] width 17 height 17
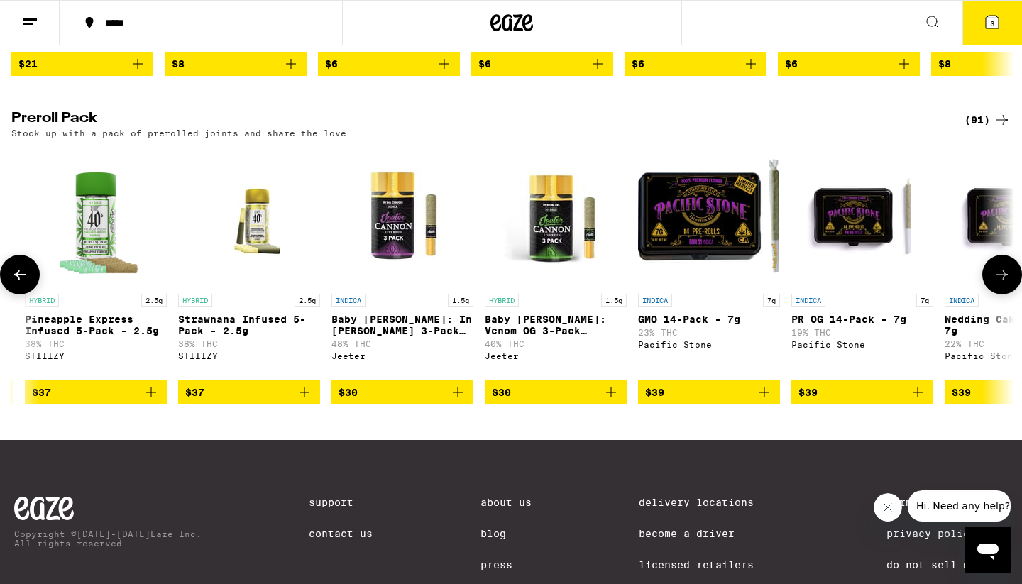
scroll to position [0, 6757]
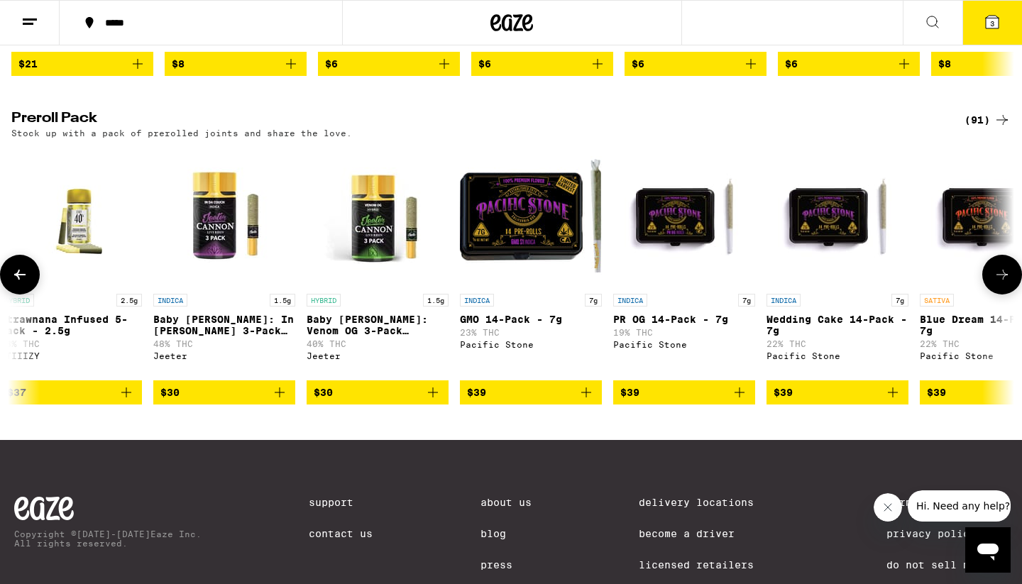
click at [6, 295] on button at bounding box center [20, 275] width 40 height 40
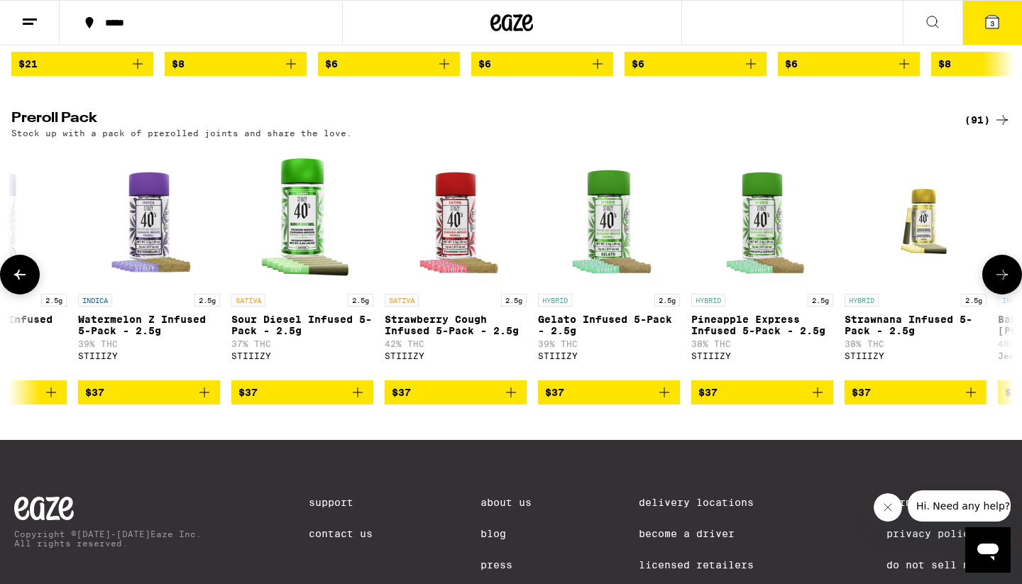
click at [993, 295] on button at bounding box center [1002, 275] width 40 height 40
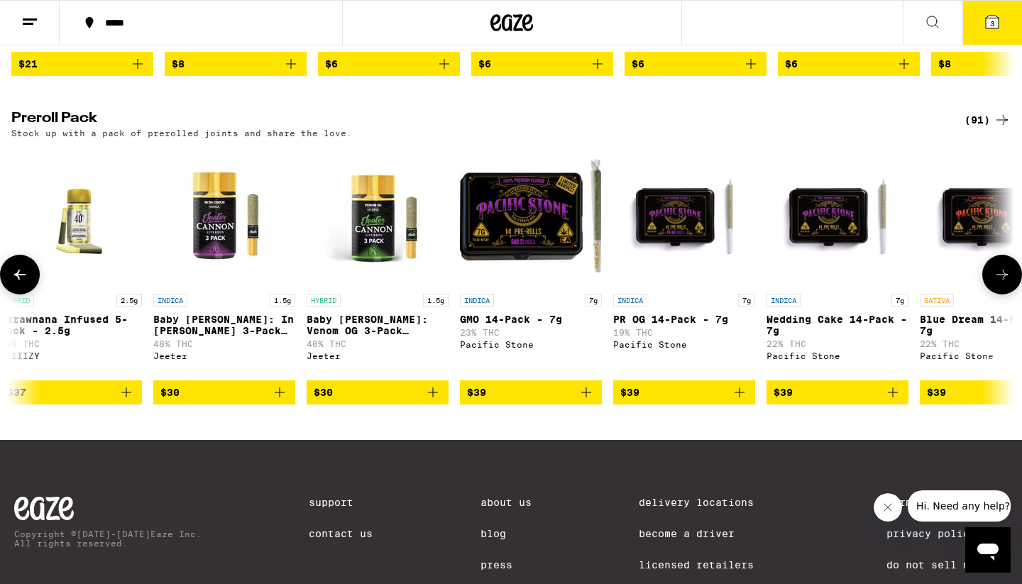
click at [993, 295] on button at bounding box center [1002, 275] width 40 height 40
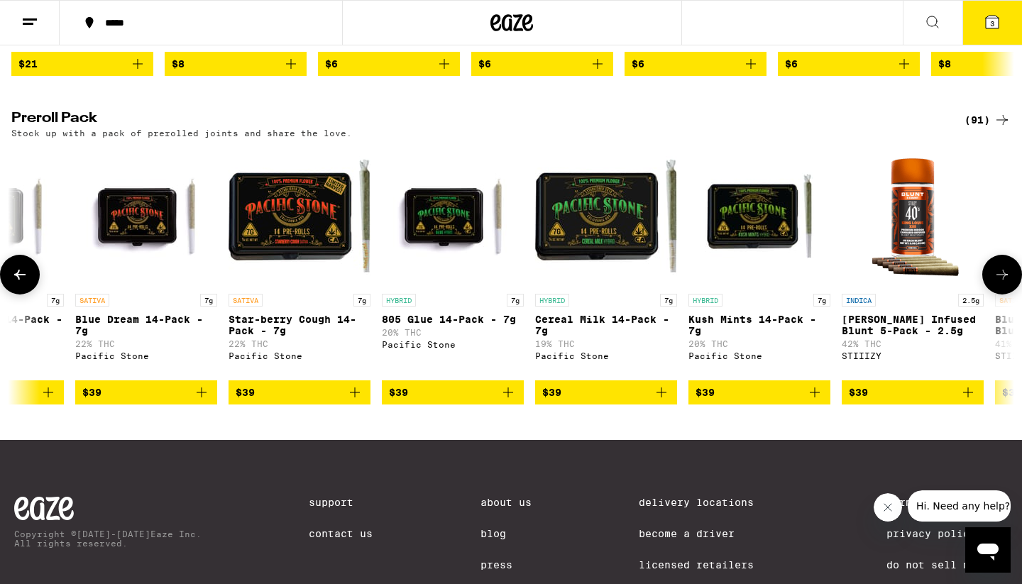
click at [355, 397] on icon "Add to bag" at bounding box center [355, 393] width 10 height 10
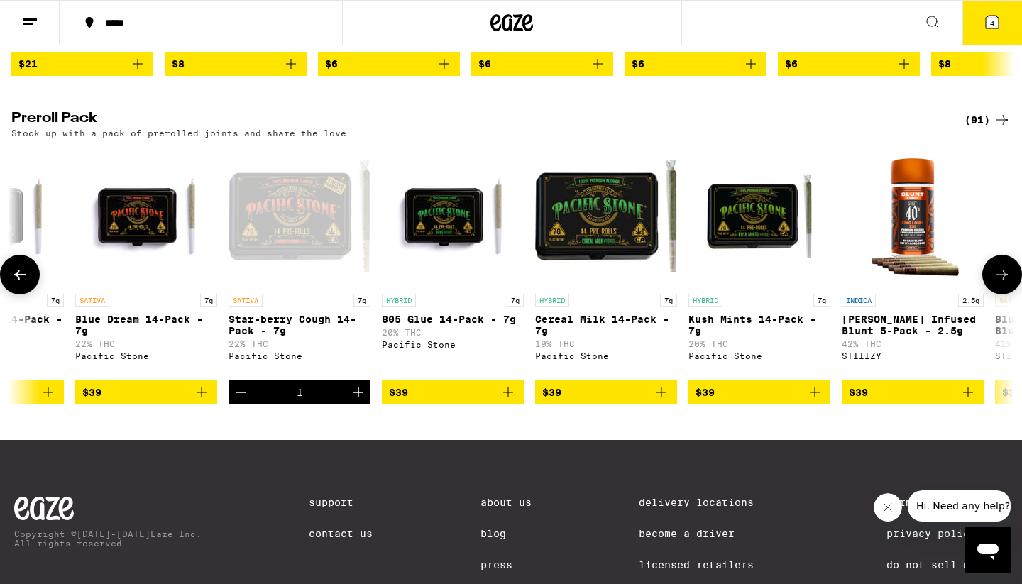
click at [1006, 280] on icon at bounding box center [1002, 275] width 11 height 10
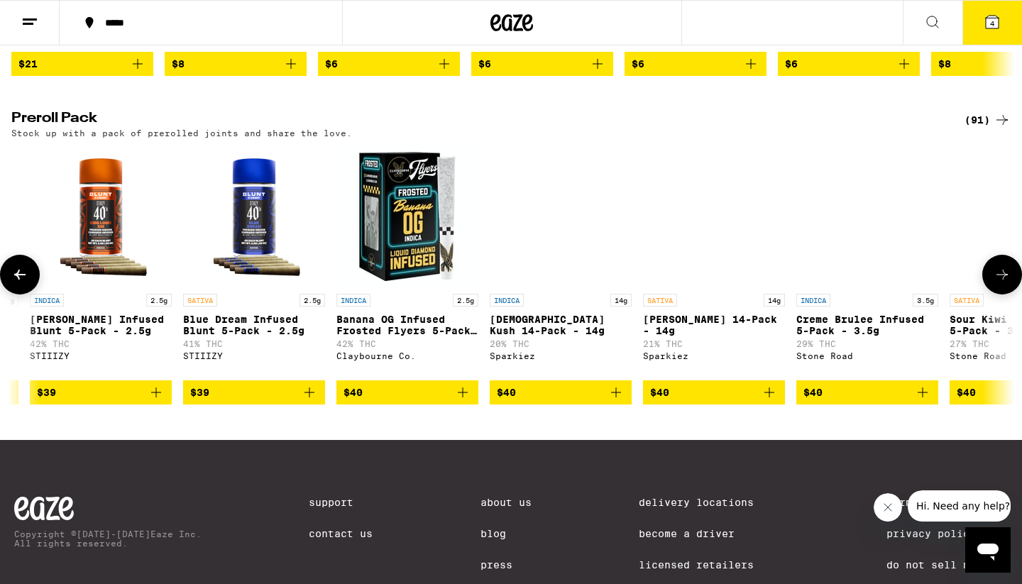
scroll to position [0, 8447]
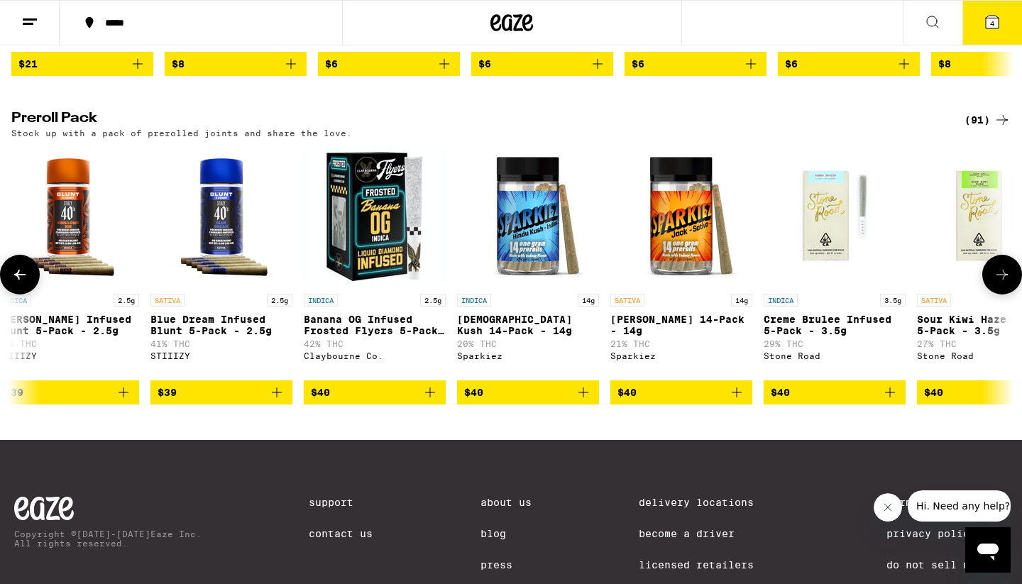
click at [275, 401] on icon "Add to bag" at bounding box center [276, 392] width 17 height 17
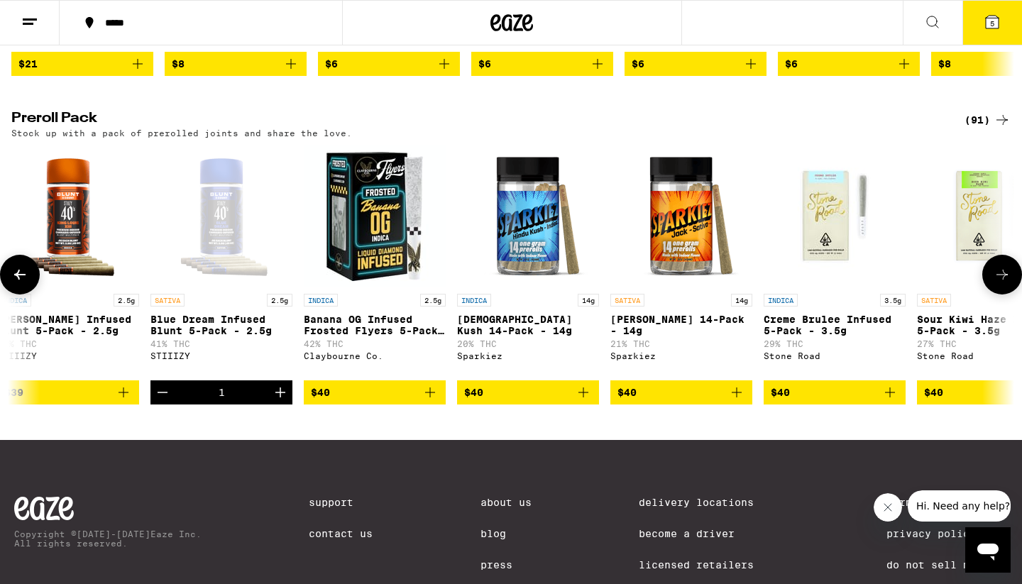
click at [740, 401] on icon "Add to bag" at bounding box center [736, 392] width 17 height 17
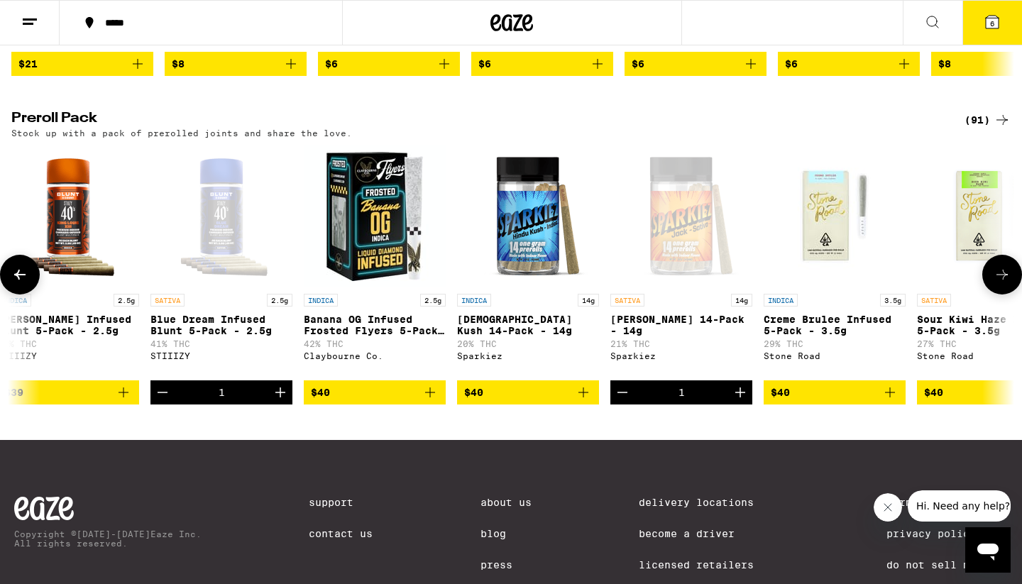
click at [995, 283] on icon at bounding box center [1002, 274] width 17 height 17
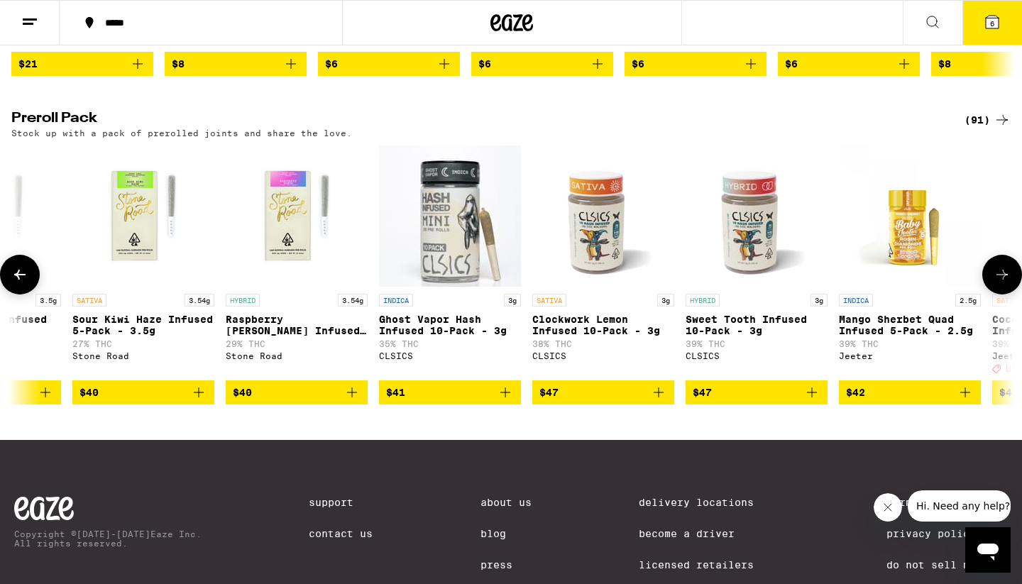
click at [995, 283] on icon at bounding box center [1002, 274] width 17 height 17
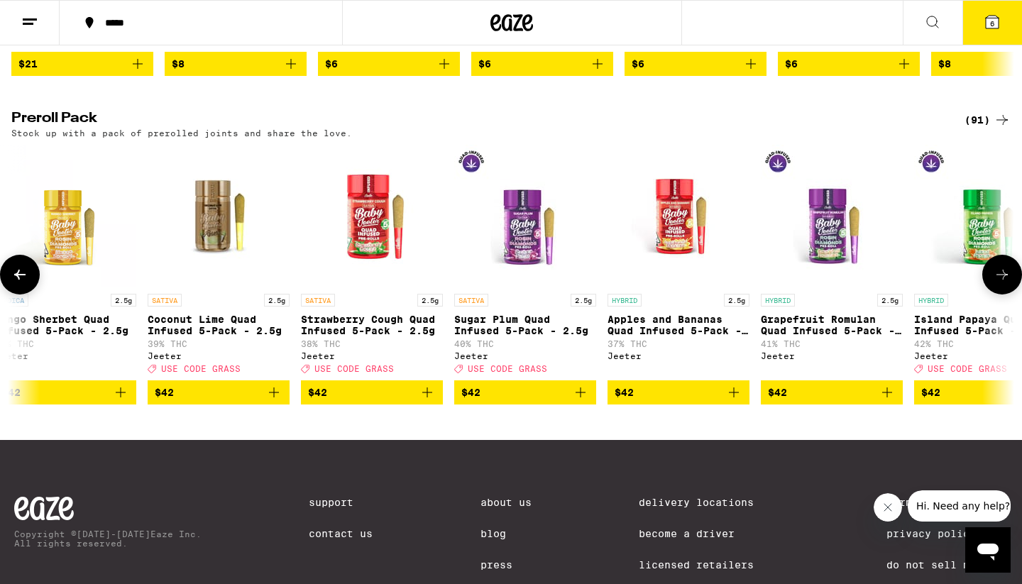
click at [995, 283] on icon at bounding box center [1002, 274] width 17 height 17
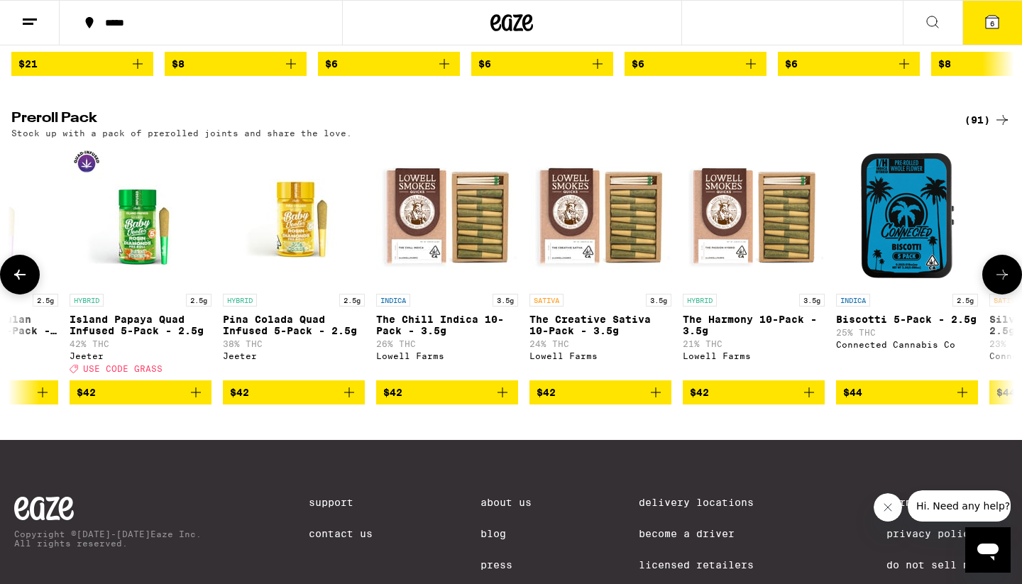
click at [995, 283] on icon at bounding box center [1002, 274] width 17 height 17
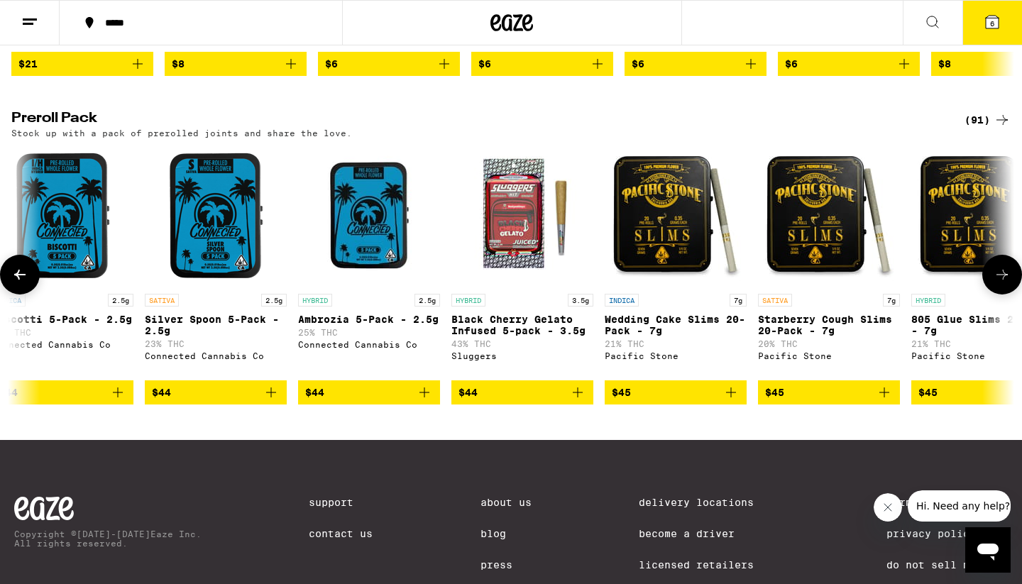
click at [995, 283] on icon at bounding box center [1002, 274] width 17 height 17
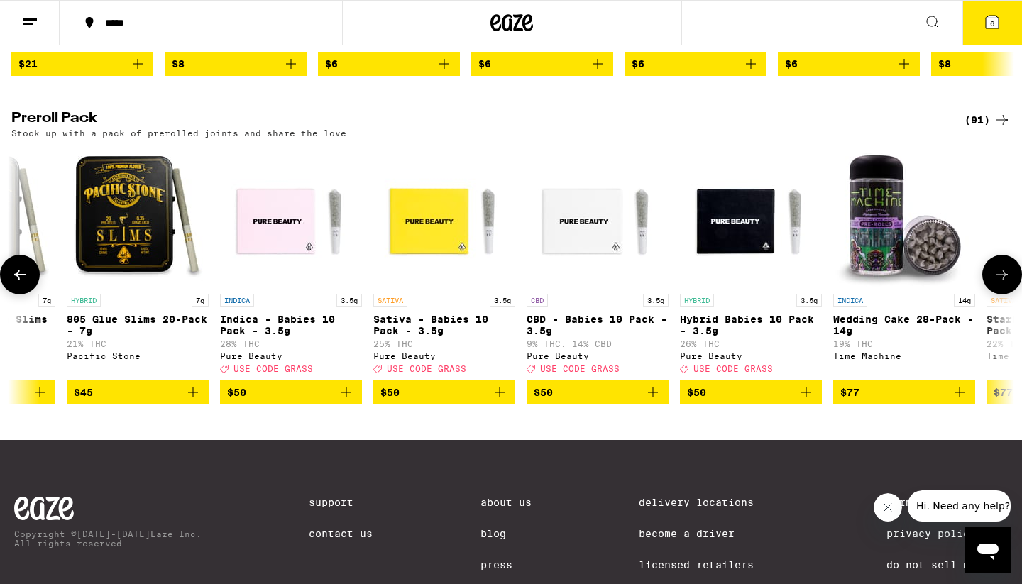
click at [1004, 283] on icon at bounding box center [1002, 274] width 17 height 17
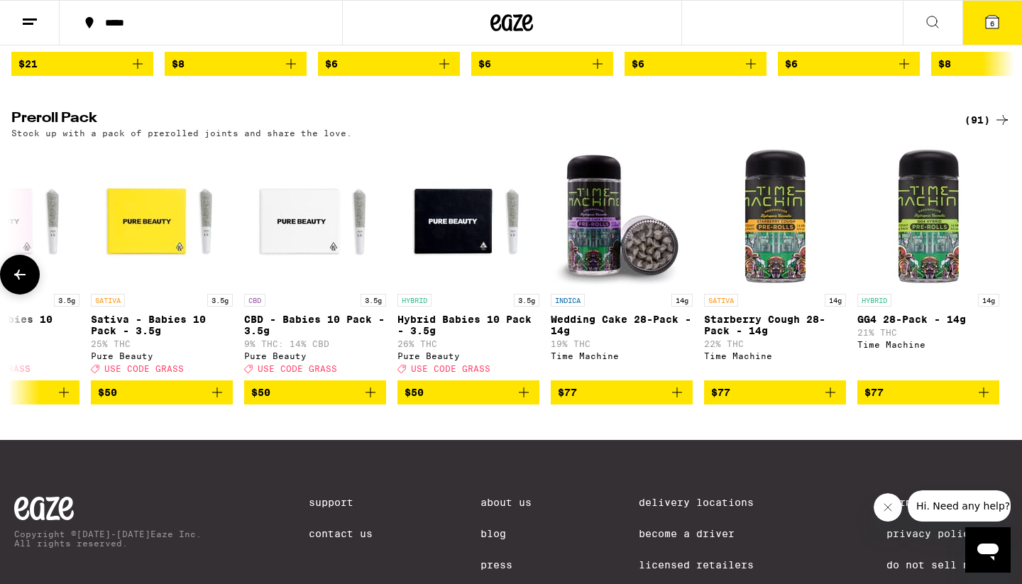
click at [21, 280] on icon at bounding box center [19, 275] width 11 height 10
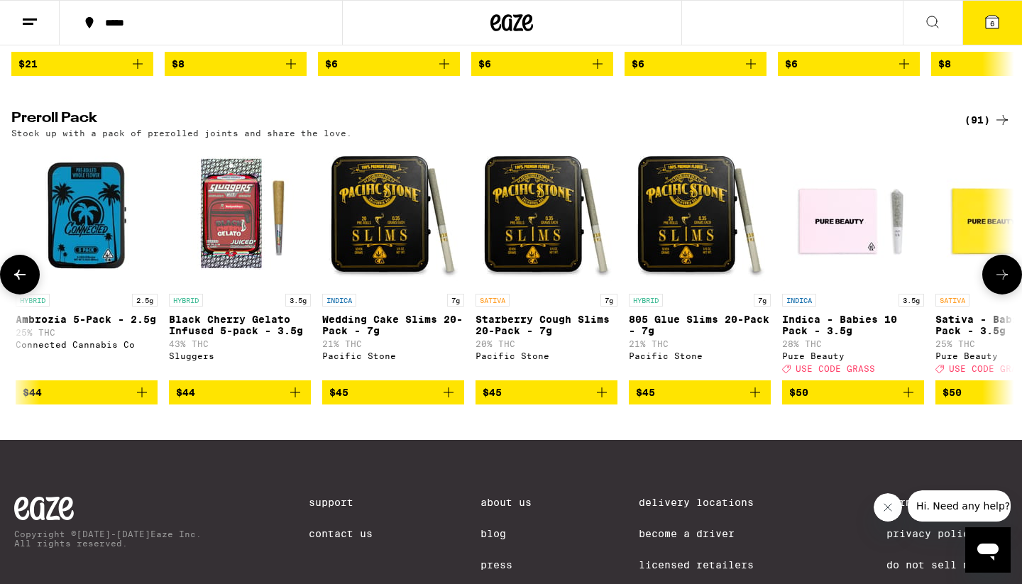
scroll to position [1059, 0]
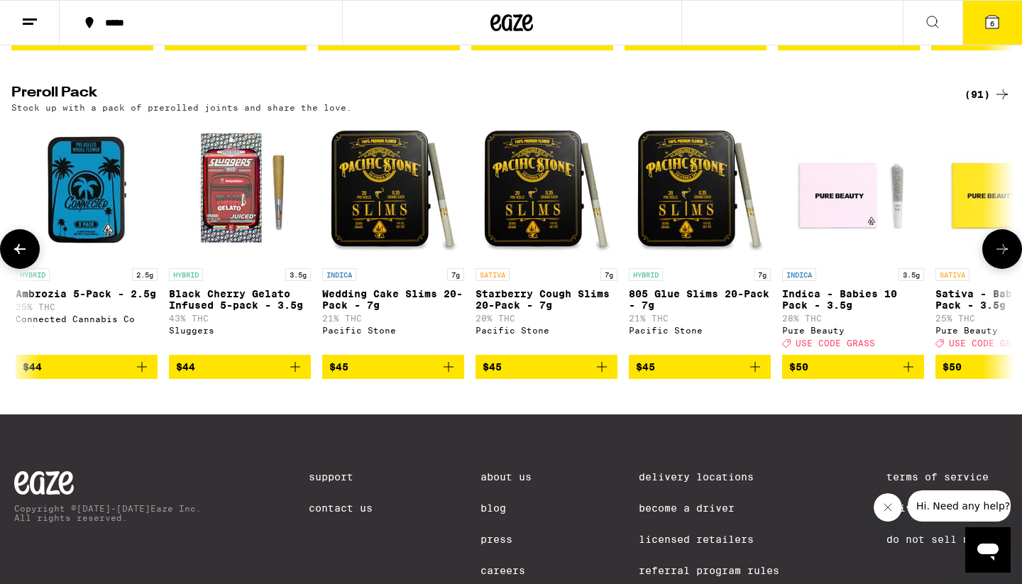
click at [302, 375] on icon "Add to bag" at bounding box center [295, 366] width 17 height 17
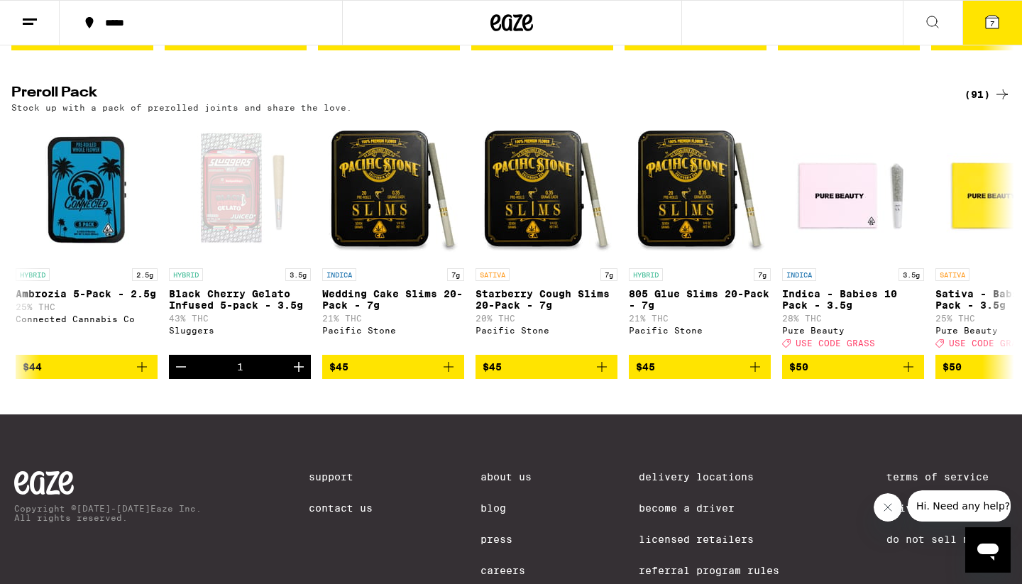
click at [986, 18] on icon at bounding box center [992, 22] width 13 height 13
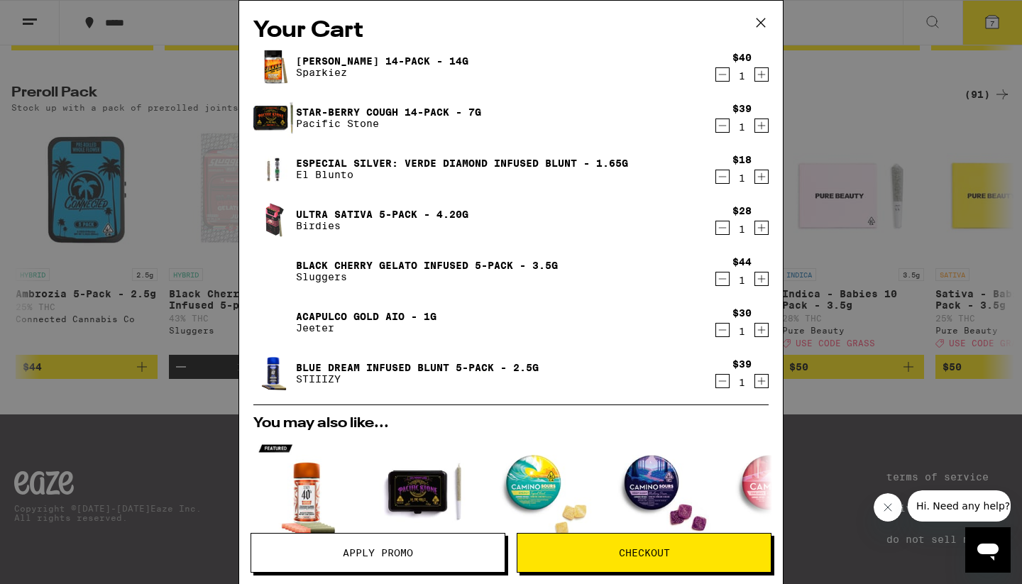
click at [723, 126] on icon "Decrement" at bounding box center [722, 125] width 13 height 17
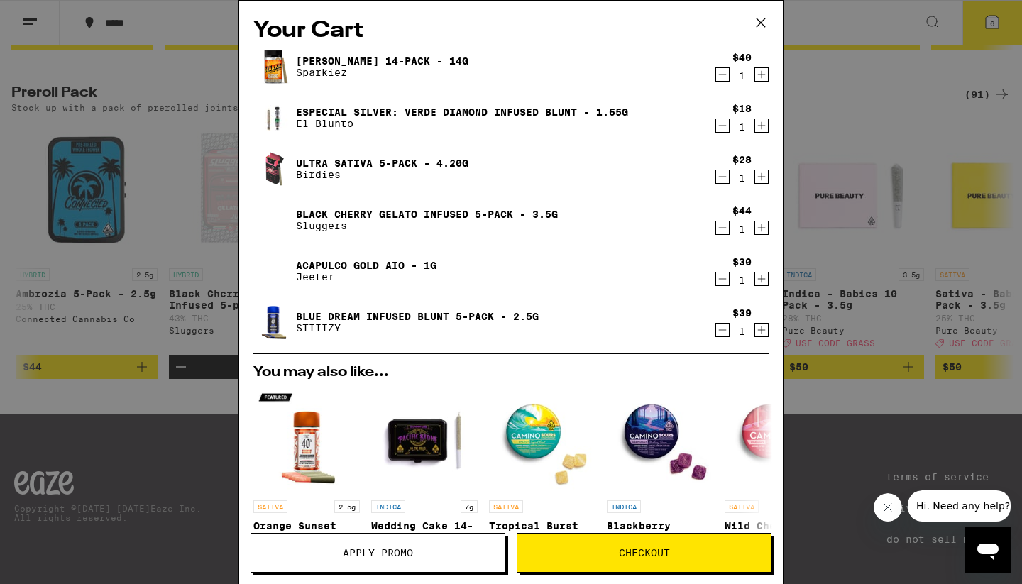
click at [725, 128] on icon "Decrement" at bounding box center [722, 125] width 13 height 17
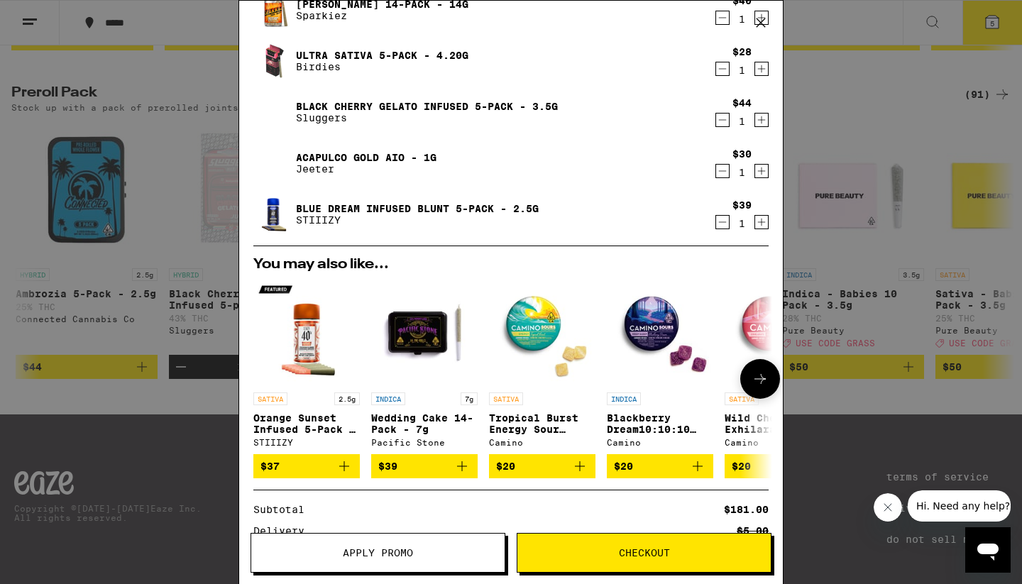
scroll to position [70, 0]
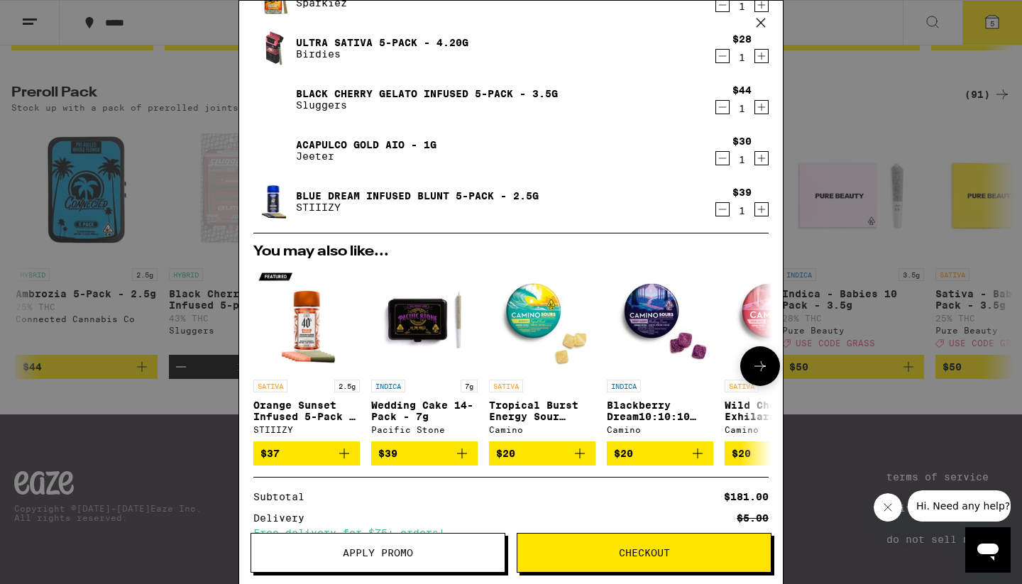
click at [759, 373] on icon at bounding box center [760, 366] width 17 height 17
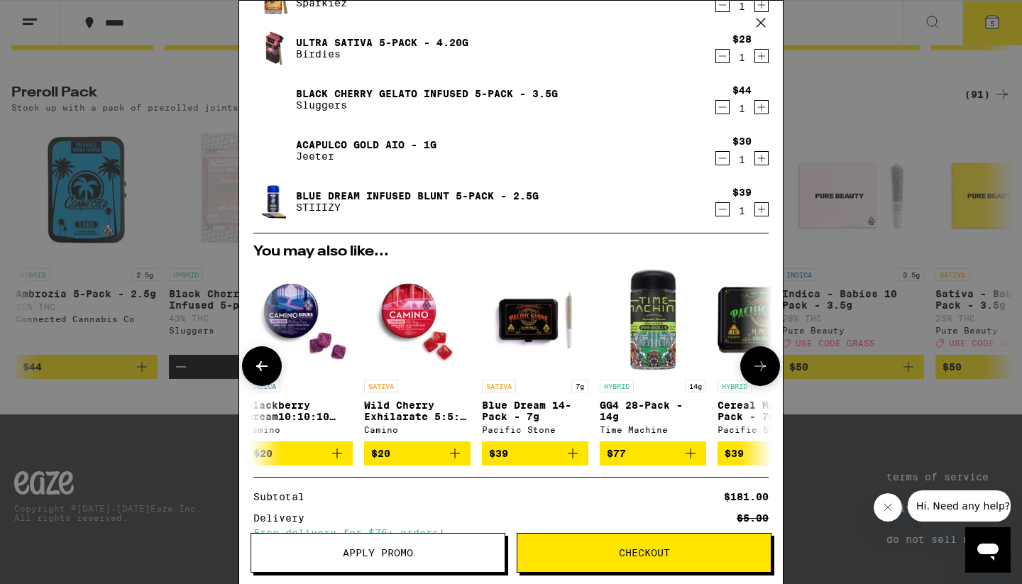
click at [759, 373] on icon at bounding box center [760, 366] width 17 height 17
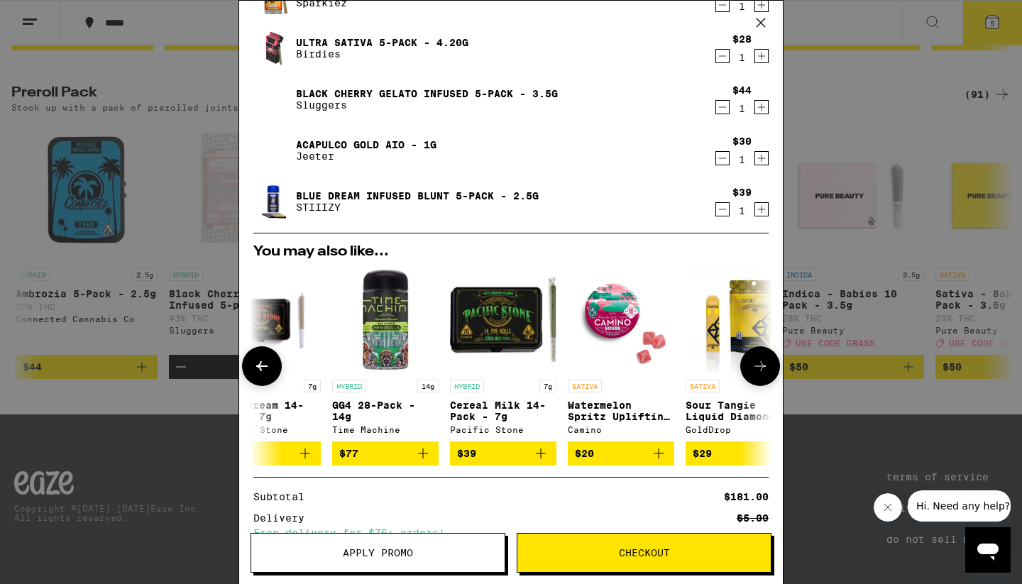
scroll to position [0, 663]
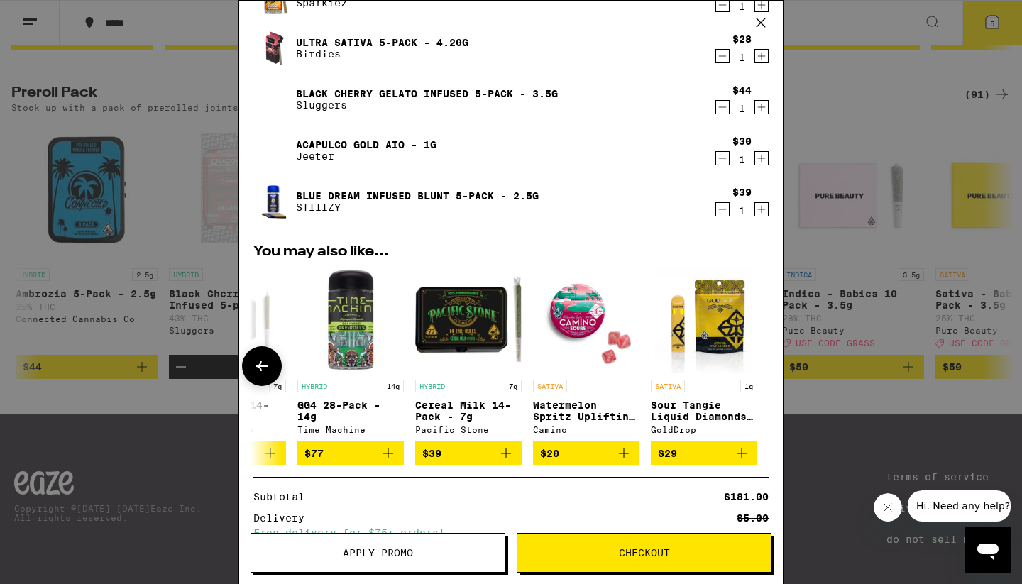
click at [759, 373] on div at bounding box center [760, 366] width 40 height 40
click at [635, 557] on span "Checkout" at bounding box center [644, 553] width 51 height 10
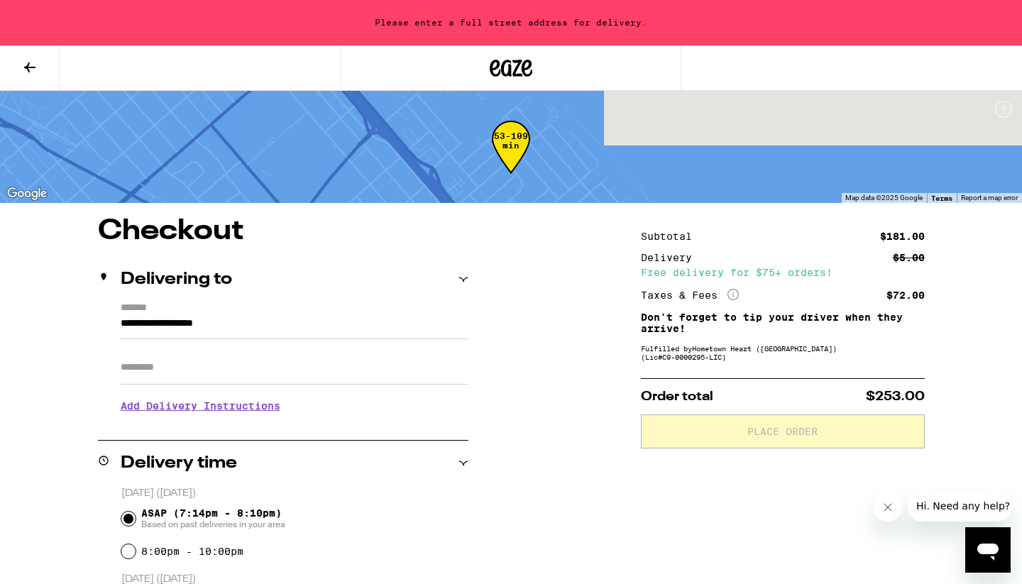
click at [270, 321] on input "**********" at bounding box center [295, 327] width 348 height 24
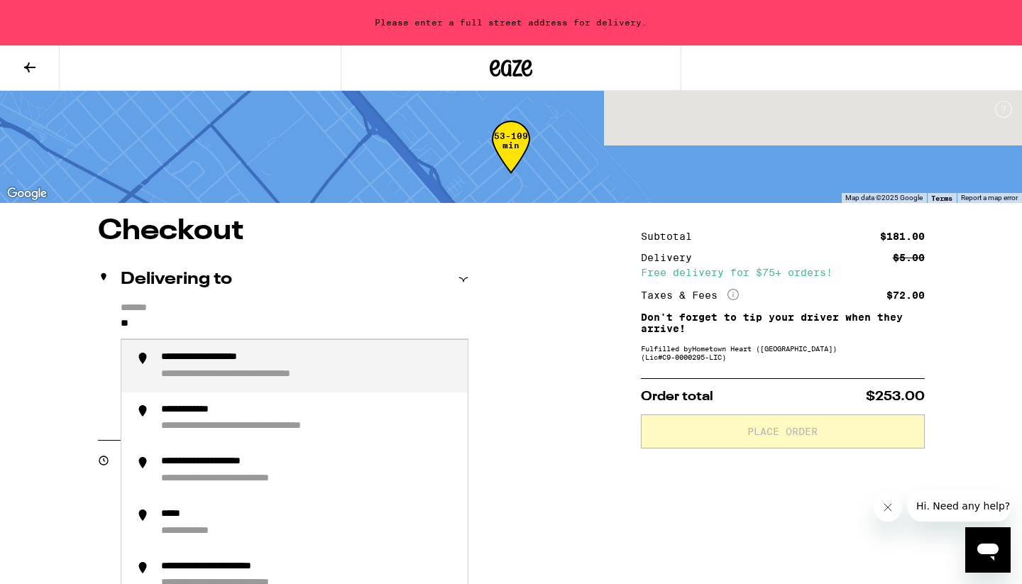
type input "*"
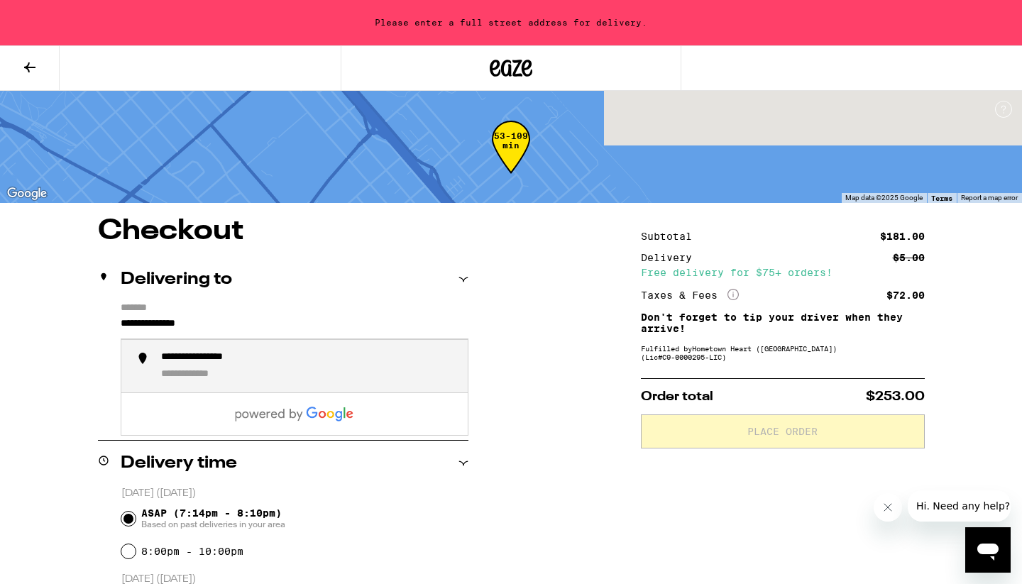
click at [236, 348] on li "**********" at bounding box center [294, 366] width 346 height 53
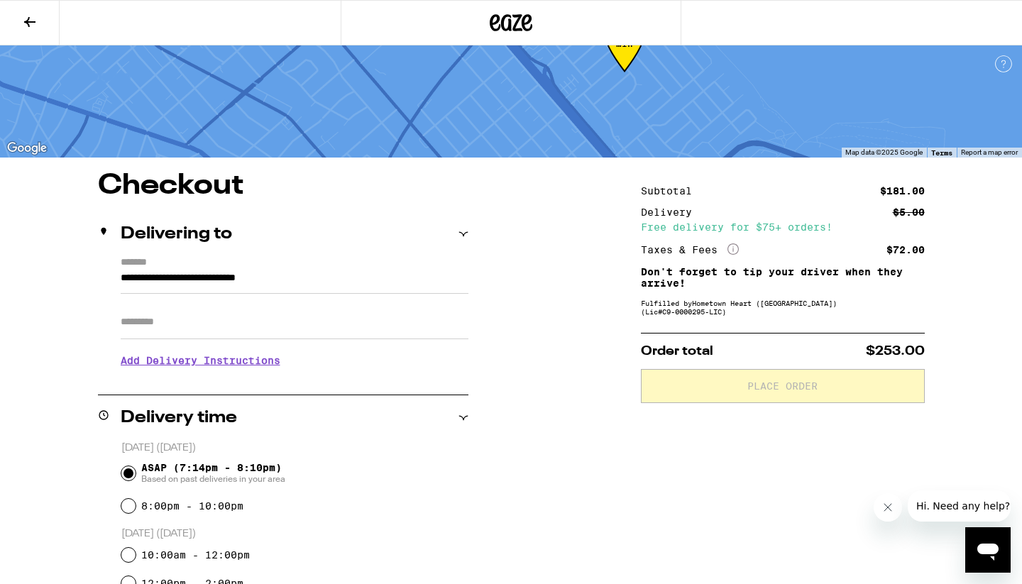
type input "**********"
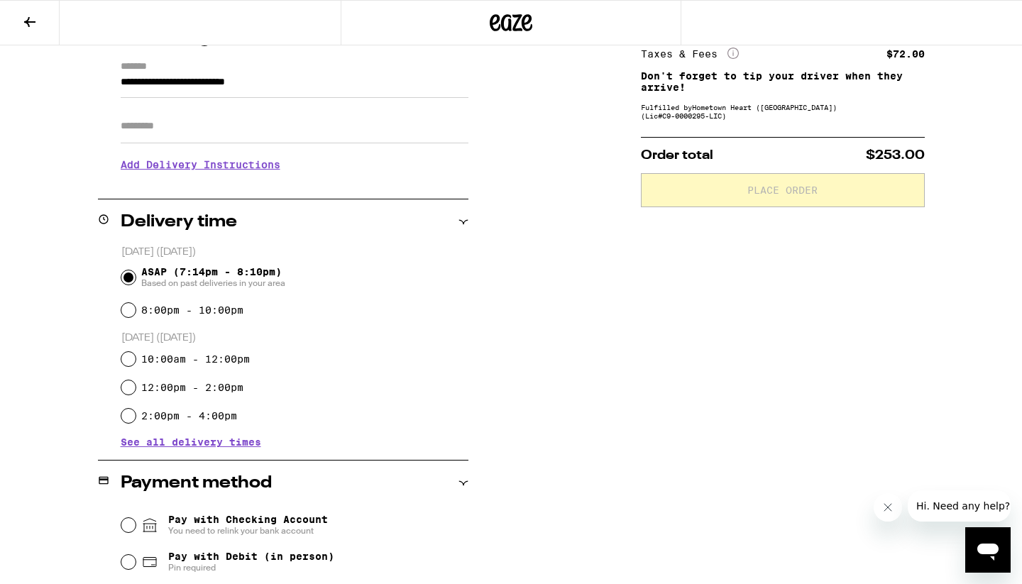
scroll to position [206, 0]
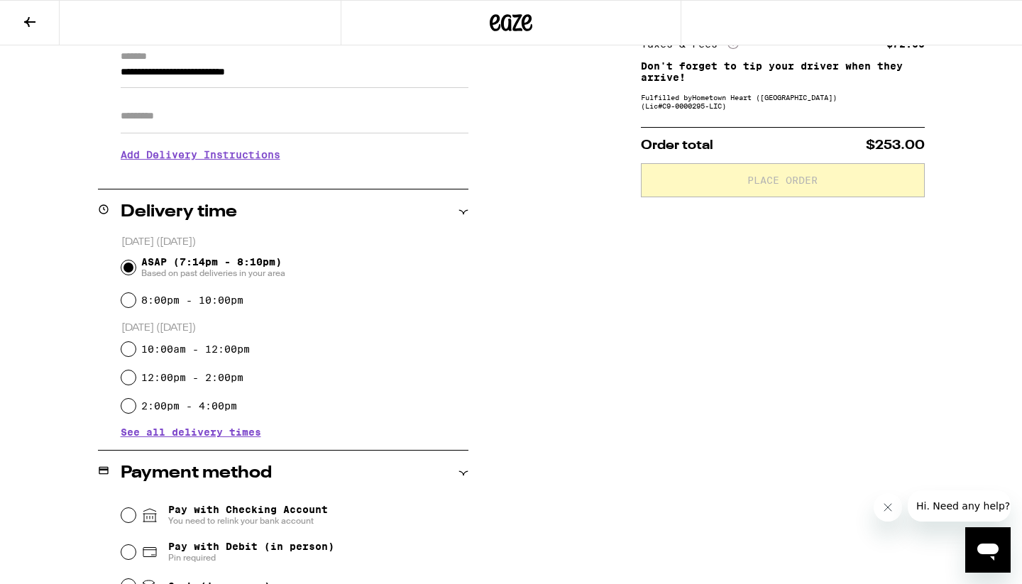
click at [176, 436] on span "See all delivery times" at bounding box center [191, 432] width 141 height 10
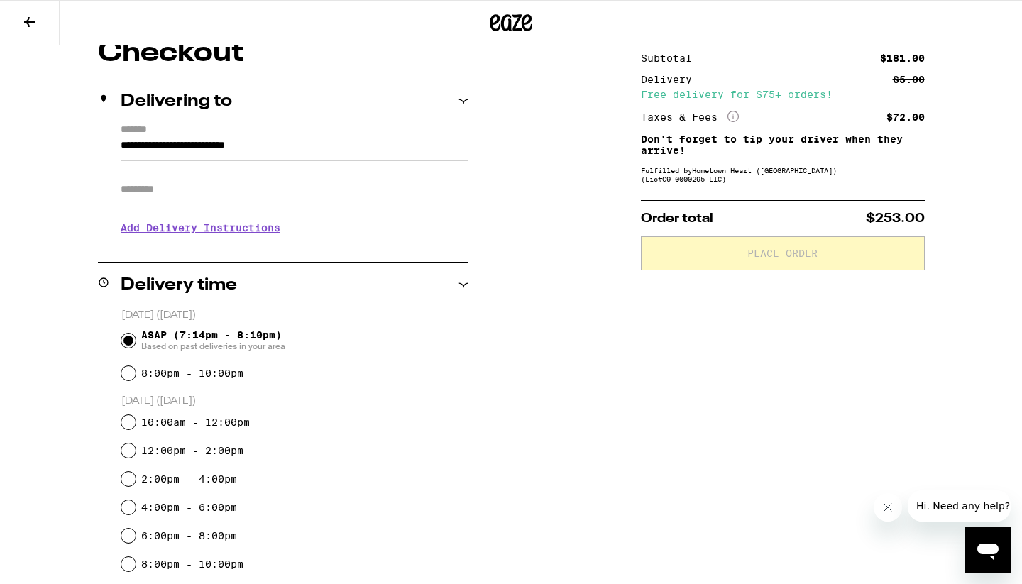
scroll to position [0, 0]
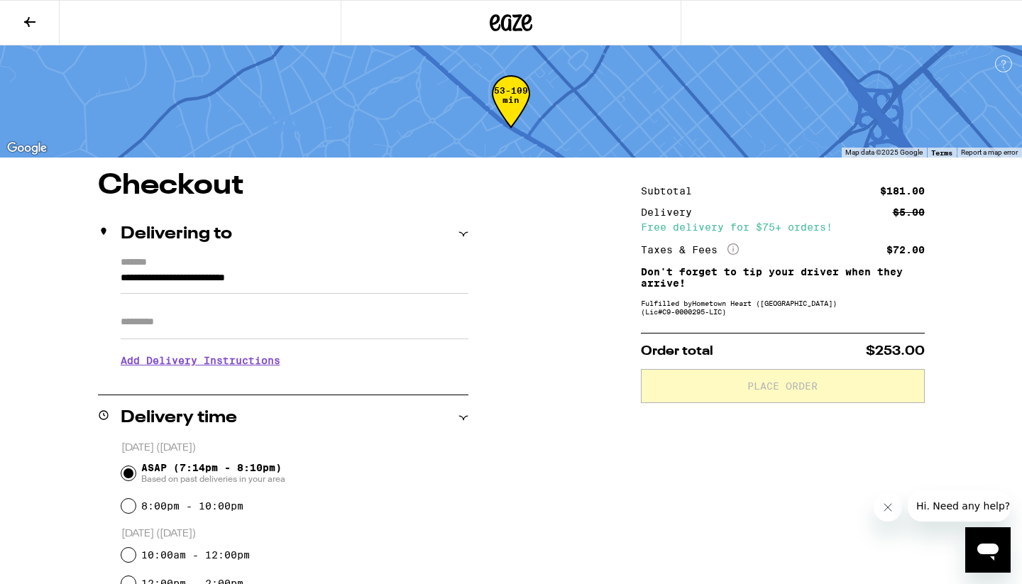
click at [127, 469] on input "ASAP (7:14pm - 8:10pm) Based on past deliveries in your area" at bounding box center [128, 473] width 14 height 14
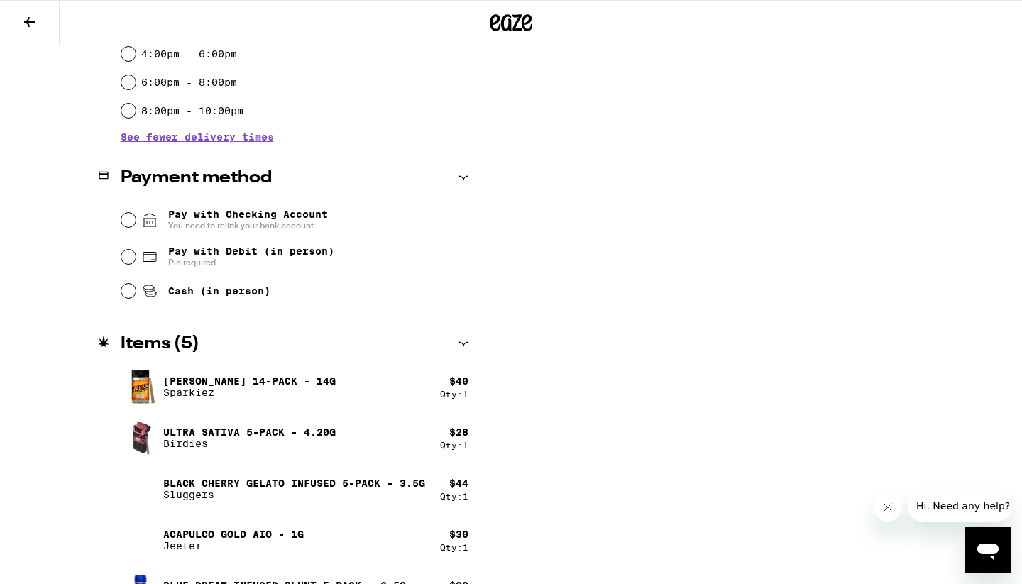
scroll to position [588, 0]
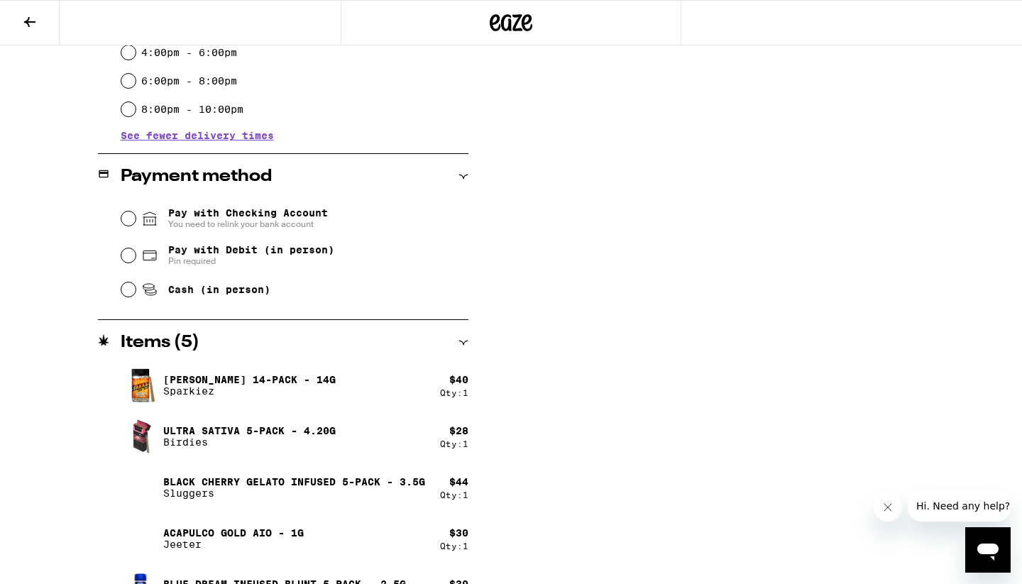
click at [130, 255] on input "Pay with Debit (in person) Pin required" at bounding box center [128, 255] width 14 height 14
radio input "true"
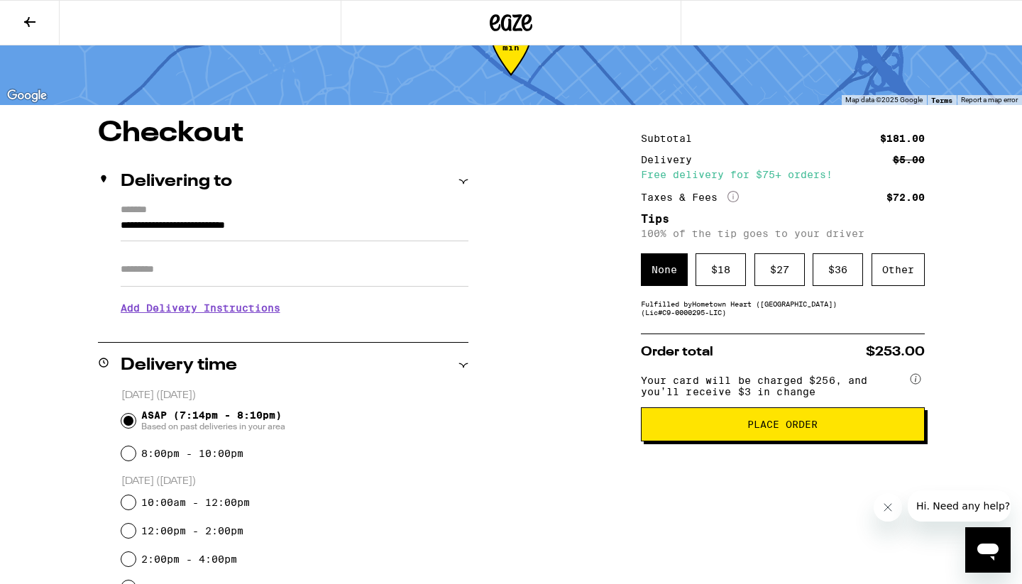
scroll to position [97, 0]
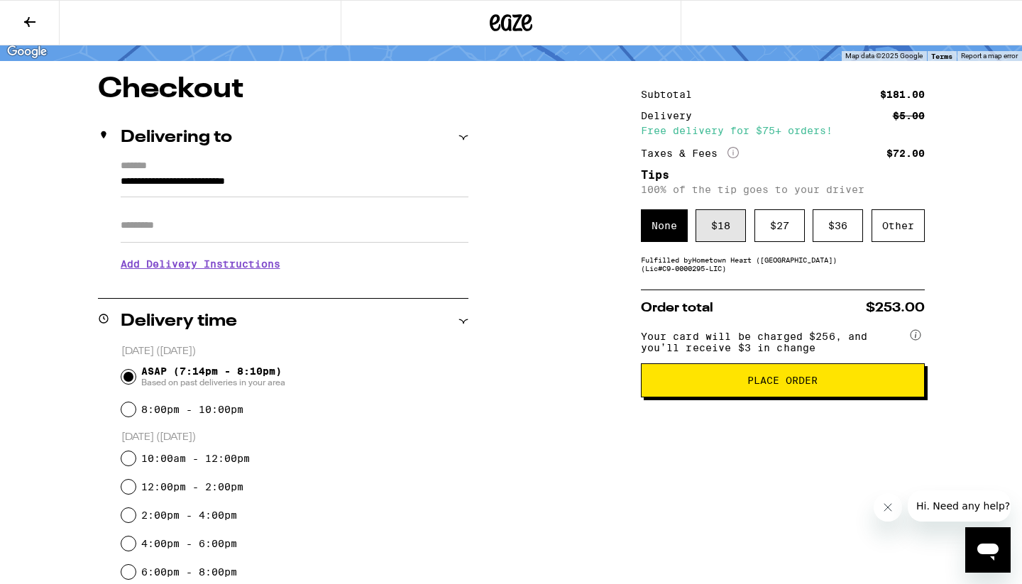
click at [720, 236] on div "$ 18" at bounding box center [721, 225] width 50 height 33
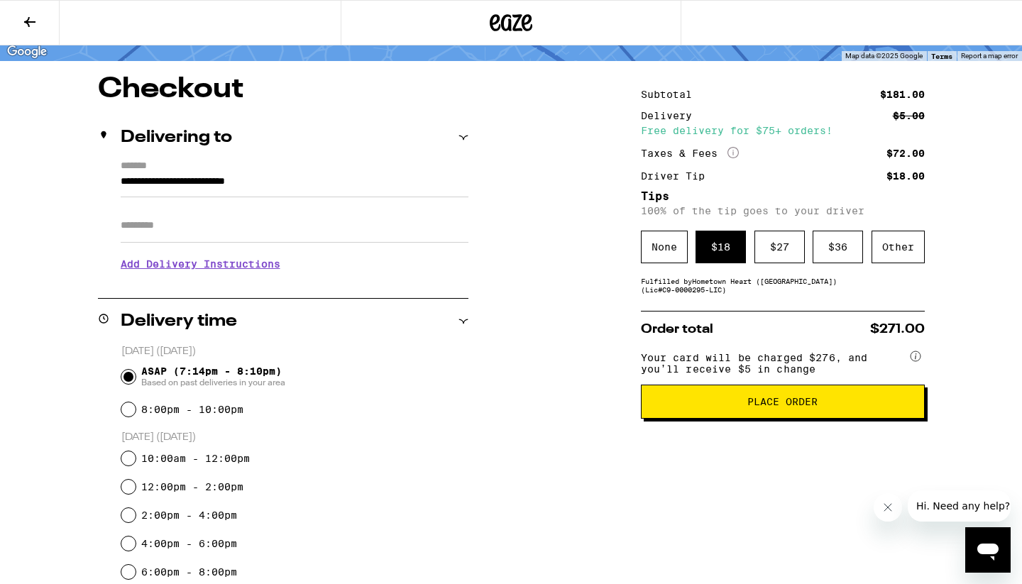
click at [827, 407] on span "Place Order" at bounding box center [783, 402] width 260 height 10
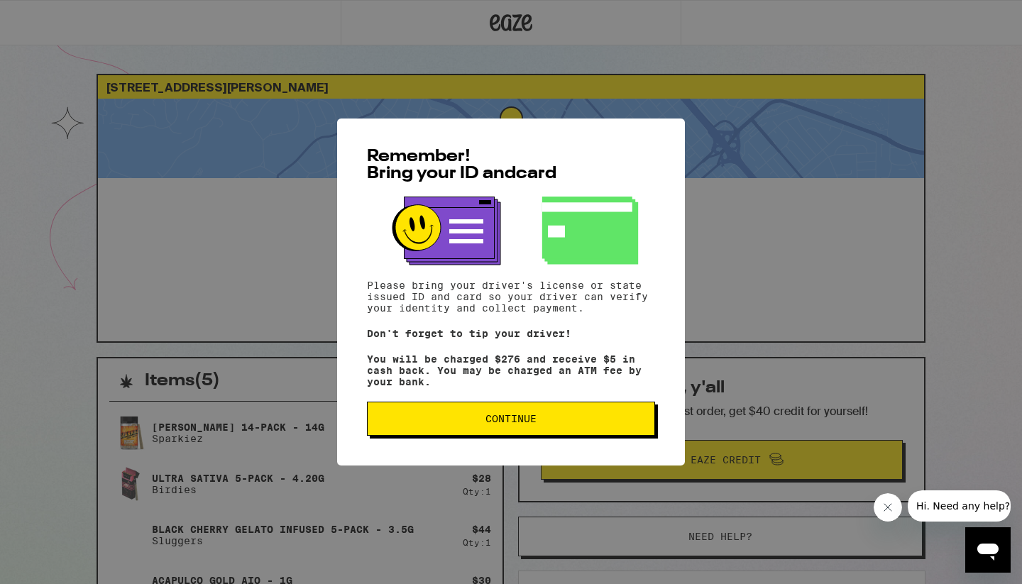
click at [552, 424] on span "Continue" at bounding box center [511, 419] width 264 height 10
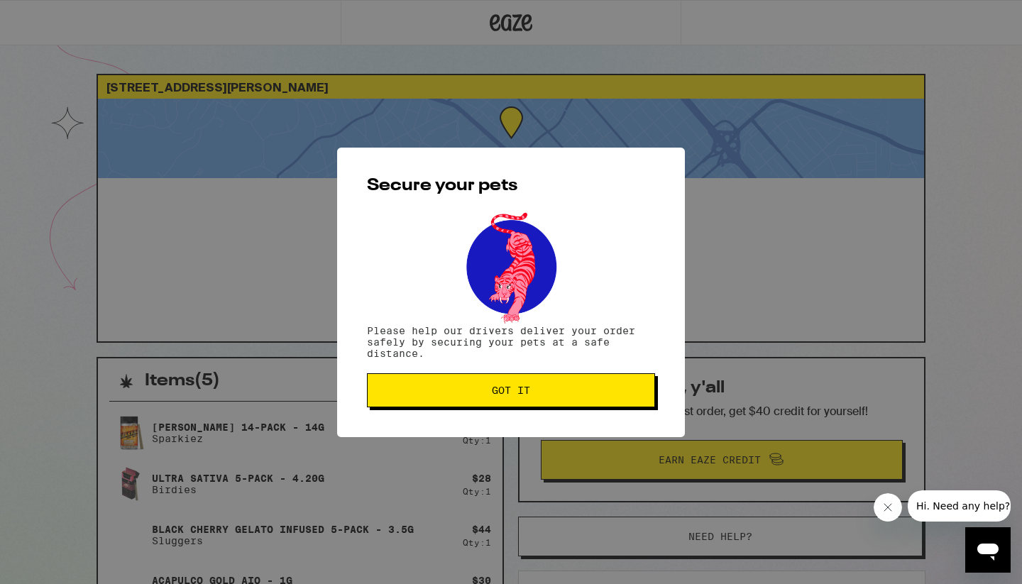
click at [536, 400] on button "Got it" at bounding box center [511, 390] width 288 height 34
